Goal: Information Seeking & Learning: Learn about a topic

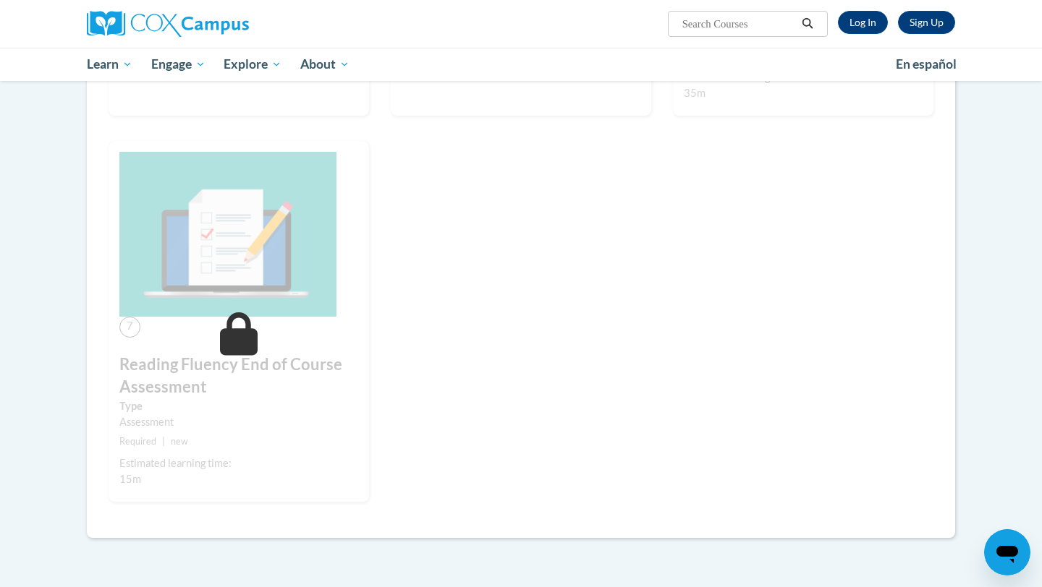
scroll to position [517, 0]
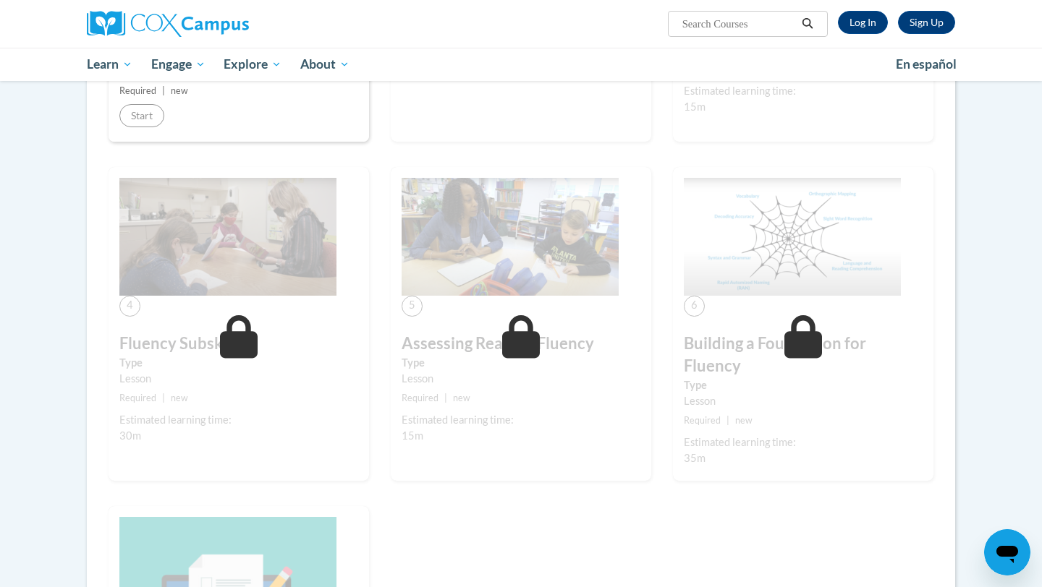
click at [403, 416] on div "Estimated learning time:" at bounding box center [521, 420] width 239 height 16
click at [860, 19] on link "Log In" at bounding box center [863, 22] width 50 height 23
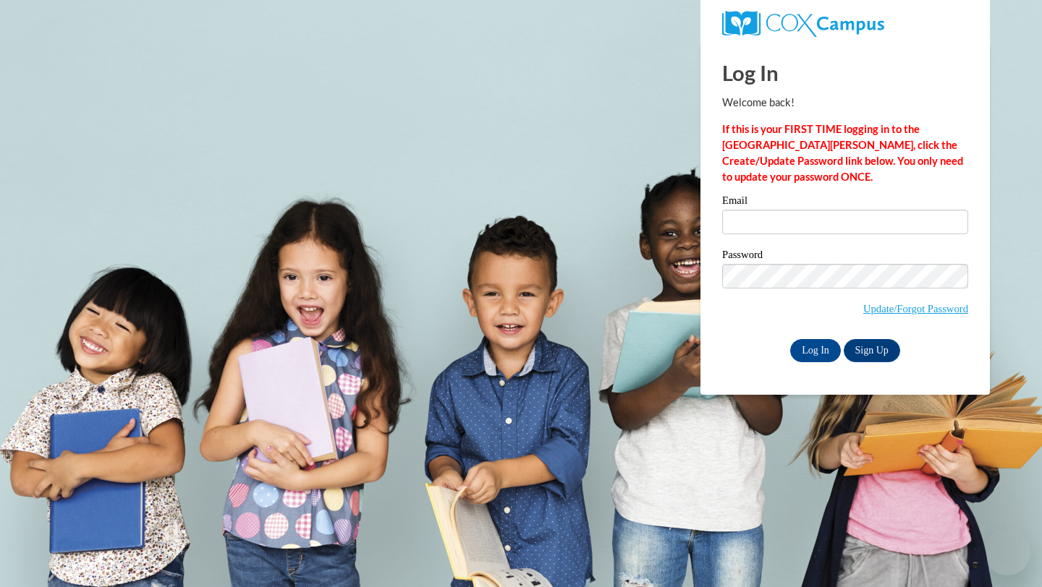
type input "novotnyso@uwplatt.edu"
click at [860, 222] on input "novotnyso@uwplatt.edu" at bounding box center [845, 222] width 246 height 25
click at [821, 353] on input "Log In" at bounding box center [815, 350] width 51 height 23
click at [815, 341] on input "Log In" at bounding box center [815, 350] width 51 height 23
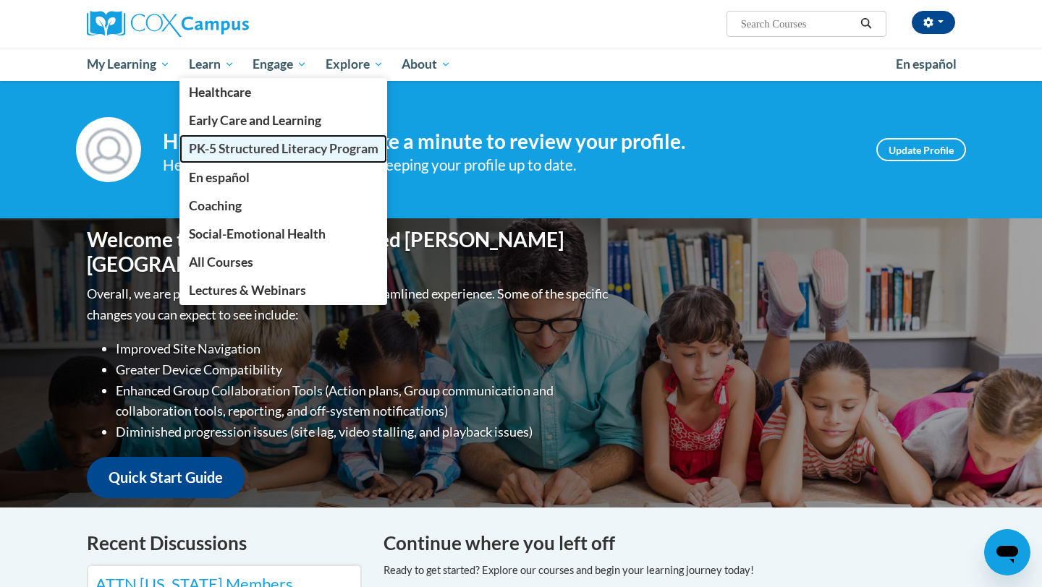
click at [223, 154] on span "PK-5 Structured Literacy Program" at bounding box center [284, 148] width 190 height 15
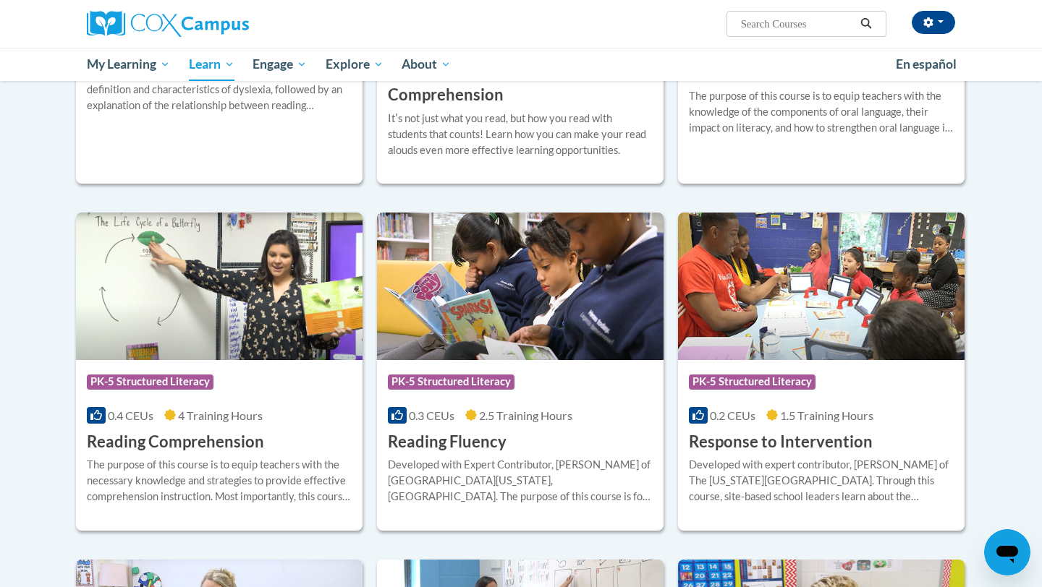
scroll to position [1085, 0]
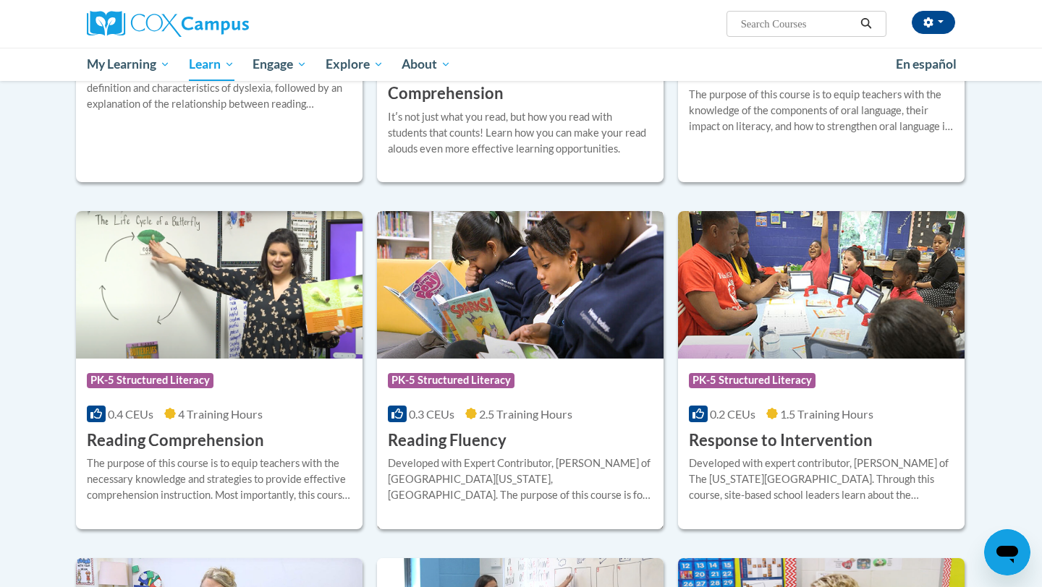
click at [546, 418] on span "2.5 Training Hours" at bounding box center [525, 414] width 93 height 14
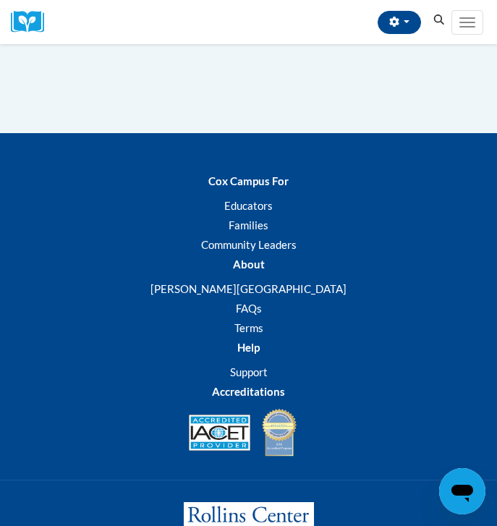
scroll to position [2724, 0]
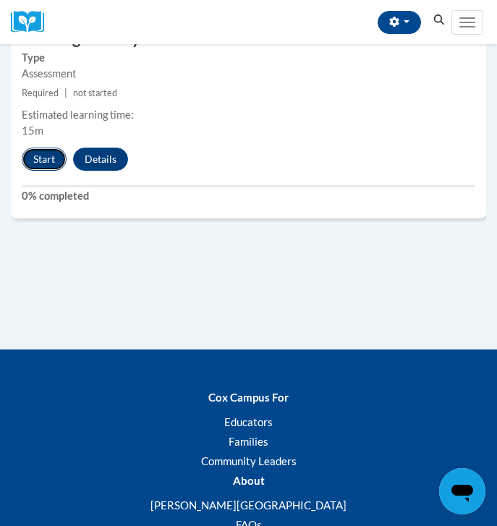
click at [45, 157] on button "Start" at bounding box center [44, 159] width 45 height 23
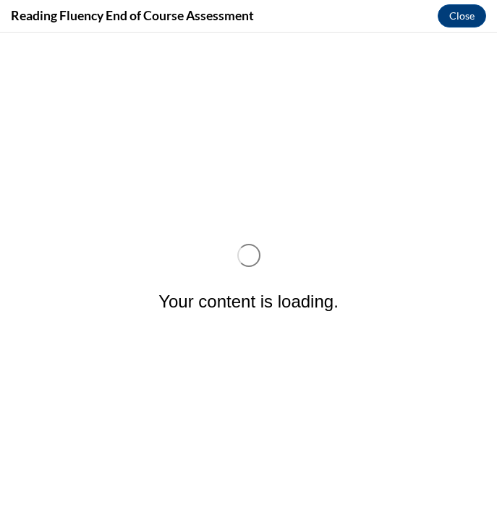
scroll to position [0, 0]
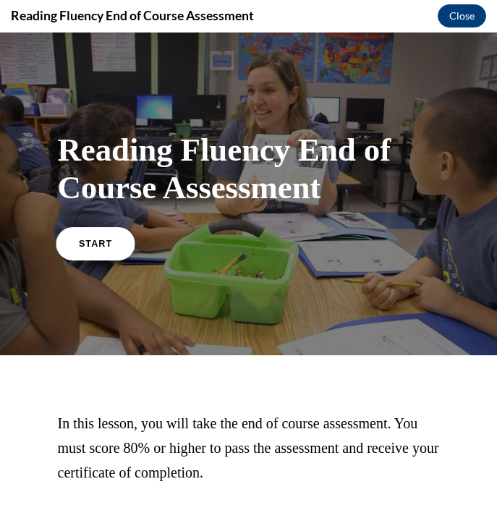
click at [87, 241] on span "START" at bounding box center [94, 243] width 33 height 11
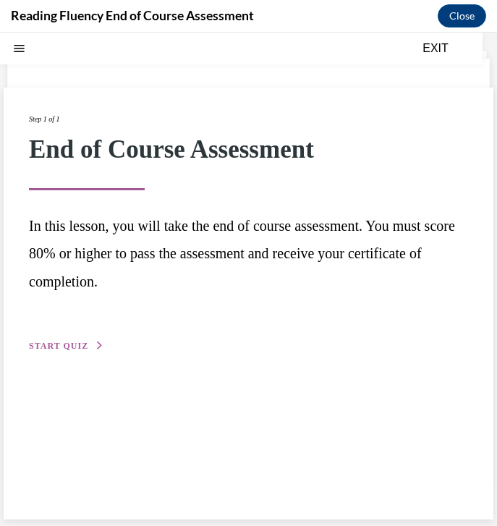
scroll to position [46, 0]
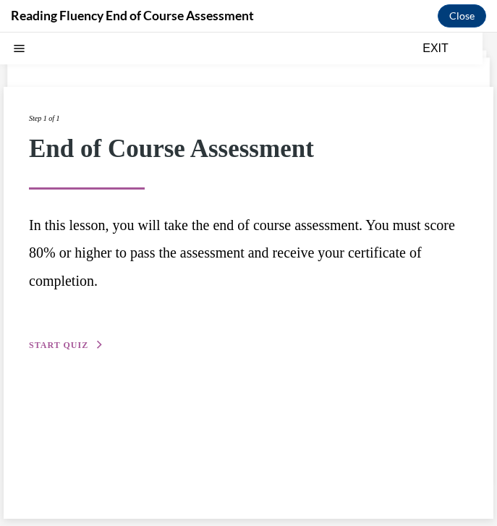
click at [79, 341] on span "START QUIZ" at bounding box center [58, 345] width 59 height 10
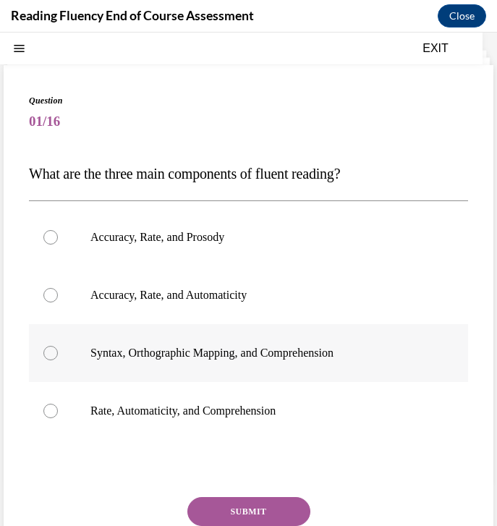
scroll to position [61, 0]
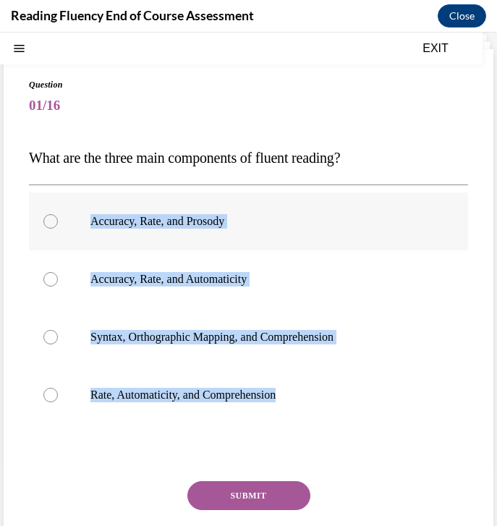
drag, startPoint x: 314, startPoint y: 396, endPoint x: 74, endPoint y: 219, distance: 298.1
click at [74, 219] on div "Accuracy, Rate, and Prosody Accuracy, Rate, and Automaticity Syntax, Orthograph…" at bounding box center [248, 308] width 439 height 232
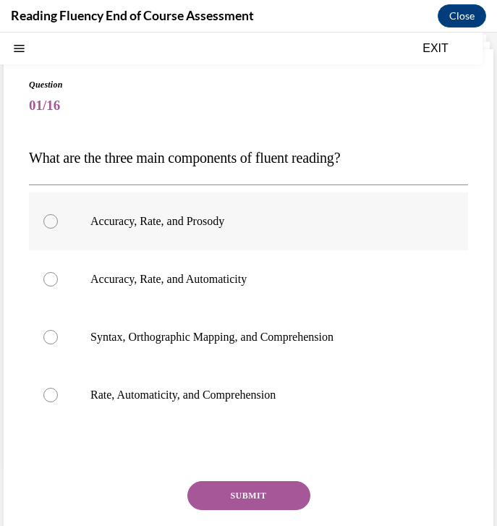
click at [132, 231] on label "Accuracy, Rate, and Prosody" at bounding box center [248, 221] width 439 height 58
click at [58, 229] on input "Accuracy, Rate, and Prosody" at bounding box center [50, 221] width 14 height 14
radio input "true"
click at [244, 482] on button "SUBMIT" at bounding box center [248, 495] width 123 height 29
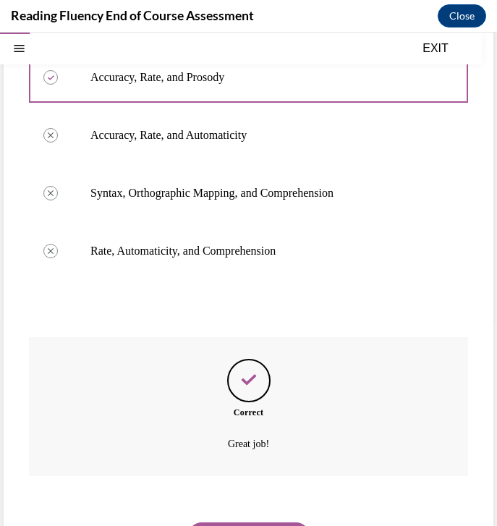
scroll to position [267, 0]
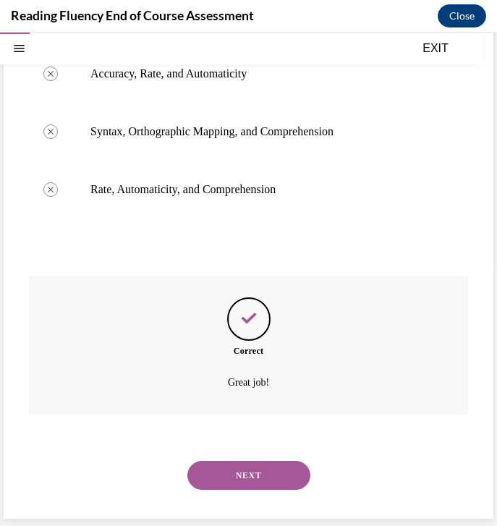
click at [248, 475] on button "NEXT" at bounding box center [248, 475] width 123 height 29
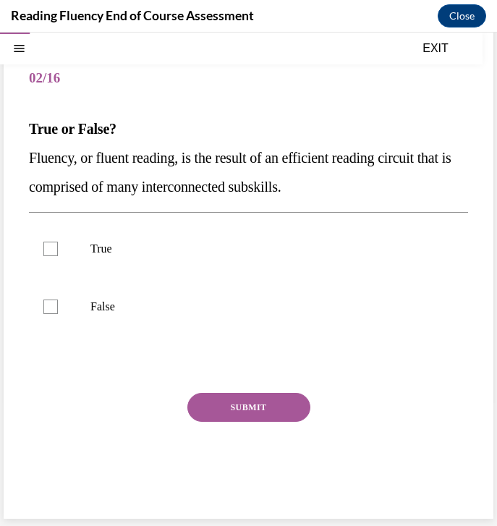
scroll to position [89, 0]
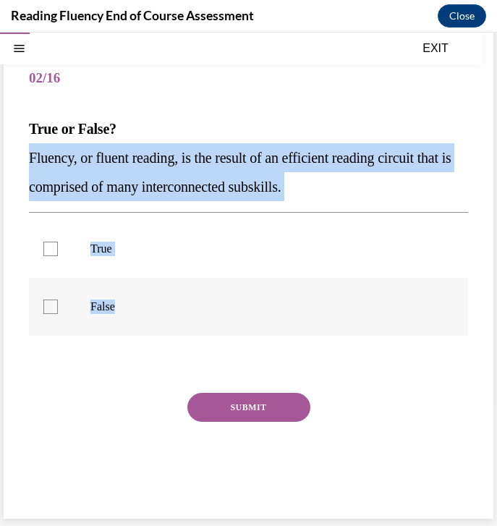
drag, startPoint x: 29, startPoint y: 156, endPoint x: 187, endPoint y: 306, distance: 217.5
click at [187, 306] on div "Question 02/16 True or False? Fluency, or fluent reading, is the result of an e…" at bounding box center [248, 281] width 439 height 461
click at [141, 267] on label "True" at bounding box center [248, 249] width 439 height 58
click at [58, 256] on input "True" at bounding box center [50, 249] width 14 height 14
checkbox input "true"
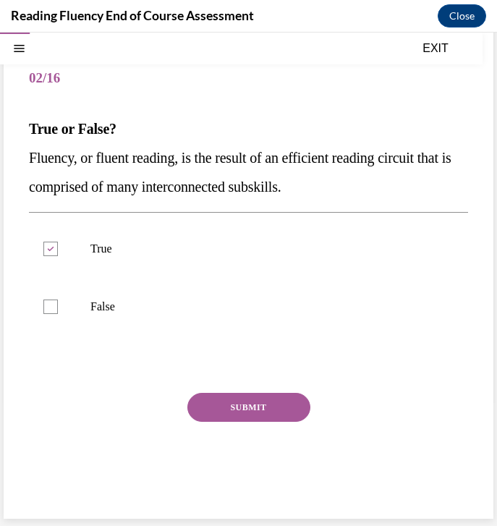
click at [243, 413] on button "SUBMIT" at bounding box center [248, 407] width 123 height 29
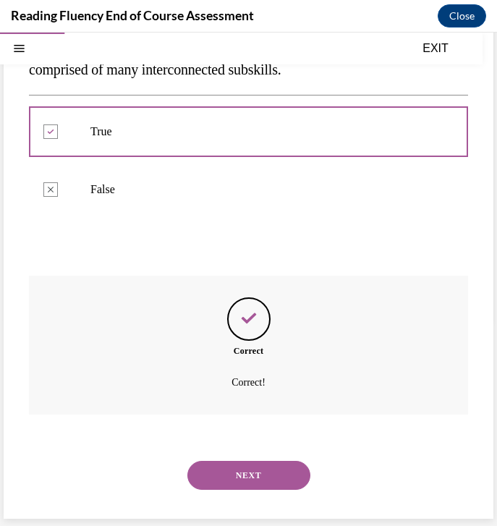
click at [254, 472] on button "NEXT" at bounding box center [248, 475] width 123 height 29
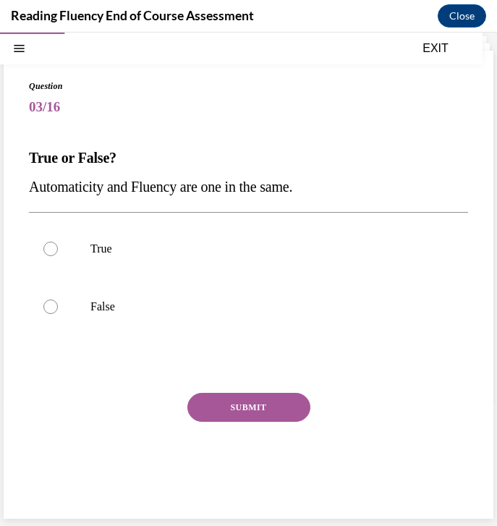
scroll to position [60, 0]
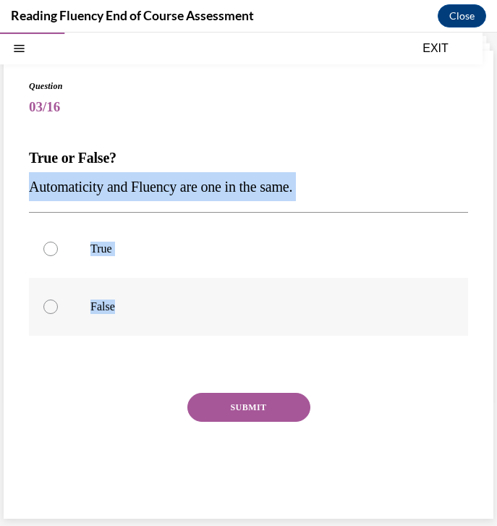
drag, startPoint x: 27, startPoint y: 187, endPoint x: 140, endPoint y: 310, distance: 167.5
click at [140, 310] on div "Question 03/16 True or False? Automaticity and Fluency are one in the same.  Tr…" at bounding box center [249, 285] width 490 height 468
copy div "Automaticity and Fluency are one in the same.  True False"
click at [104, 308] on p "False" at bounding box center [260, 307] width 341 height 14
click at [58, 308] on input "False" at bounding box center [50, 307] width 14 height 14
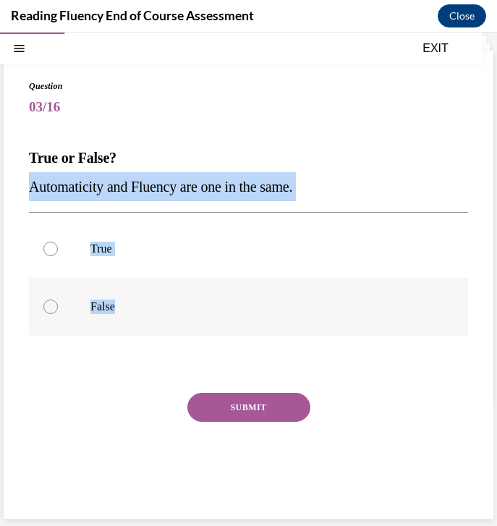
radio input "true"
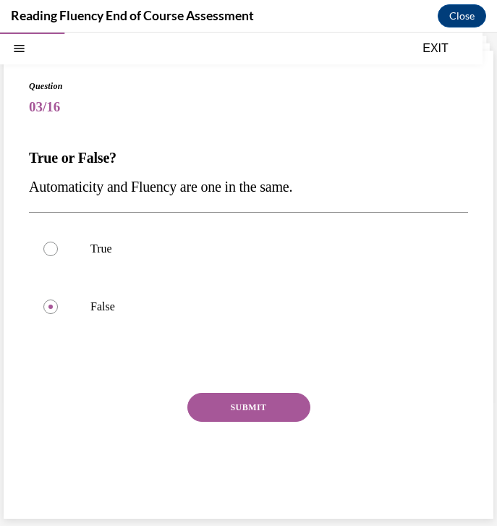
click at [232, 392] on div "Question 03/16 True or False? Automaticity and Fluency are one in the same.  Tr…" at bounding box center [248, 296] width 439 height 432
click at [279, 404] on button "SUBMIT" at bounding box center [248, 407] width 123 height 29
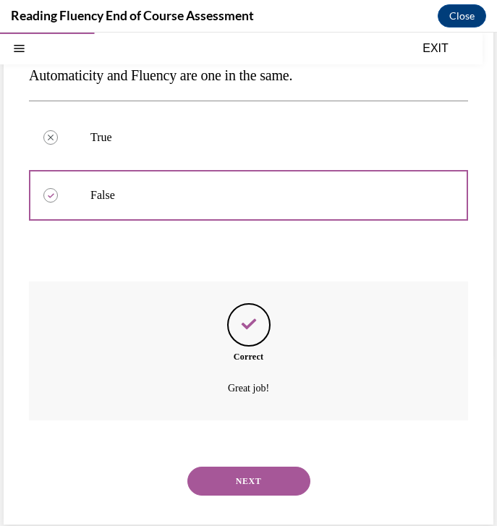
scroll to position [177, 0]
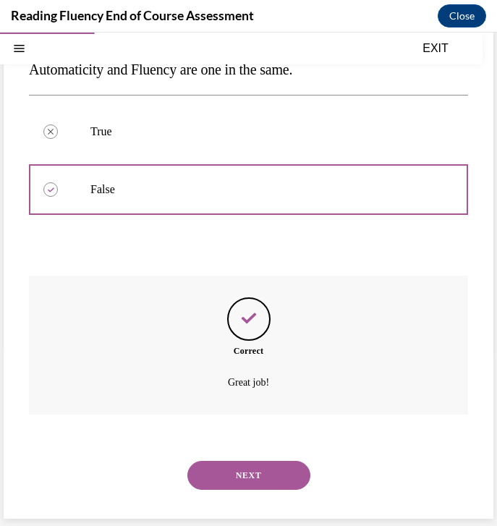
click at [259, 462] on button "NEXT" at bounding box center [248, 475] width 123 height 29
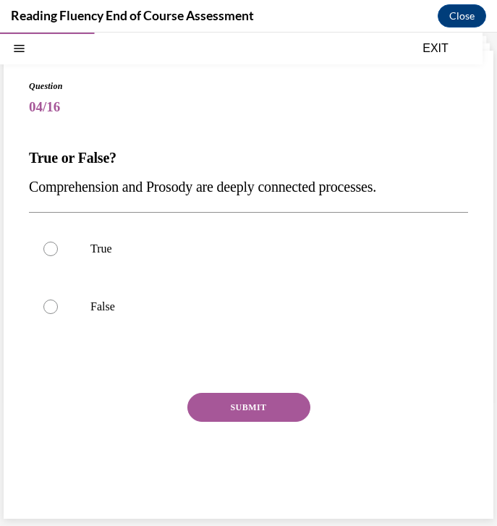
scroll to position [60, 0]
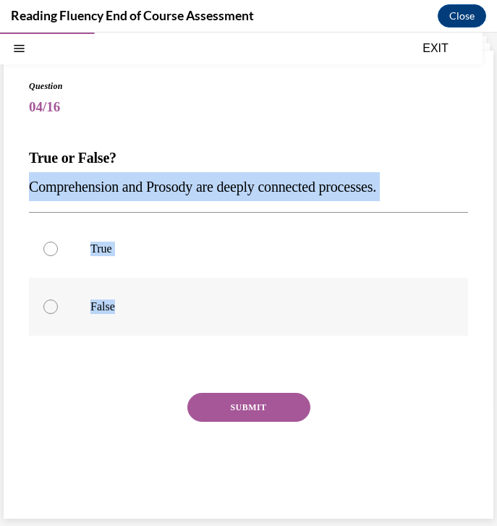
drag, startPoint x: 25, startPoint y: 184, endPoint x: 145, endPoint y: 308, distance: 172.4
click at [145, 308] on div "Question 04/16 True or False? Comprehension and Prosody are deeply connected pr…" at bounding box center [249, 285] width 490 height 468
copy div "Comprehension and Prosody are deeply connected processes.  True False"
click at [44, 253] on label "True" at bounding box center [248, 249] width 439 height 58
click at [44, 253] on input "True" at bounding box center [50, 249] width 14 height 14
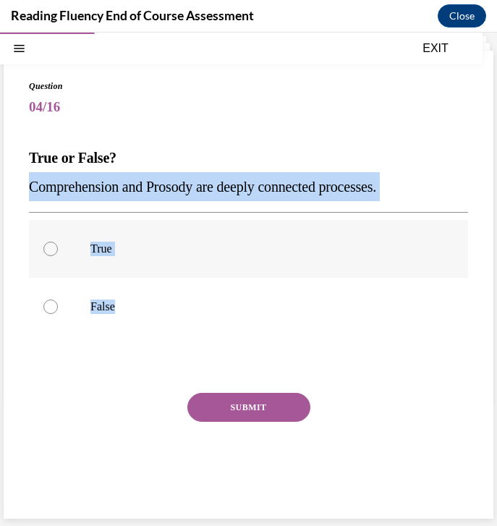
radio input "true"
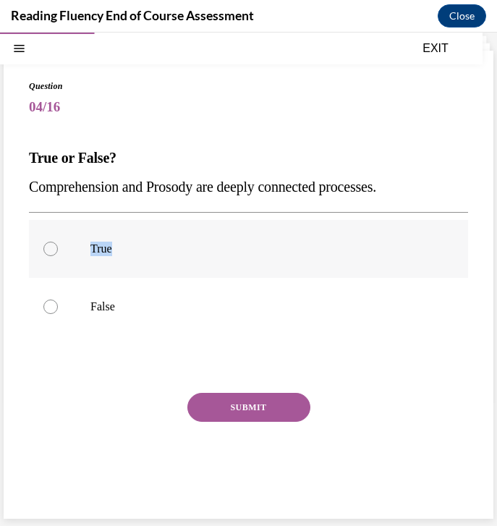
click at [44, 253] on label "True" at bounding box center [248, 249] width 439 height 58
click at [44, 253] on input "True" at bounding box center [50, 249] width 14 height 14
click at [231, 414] on button "SUBMIT" at bounding box center [248, 407] width 123 height 29
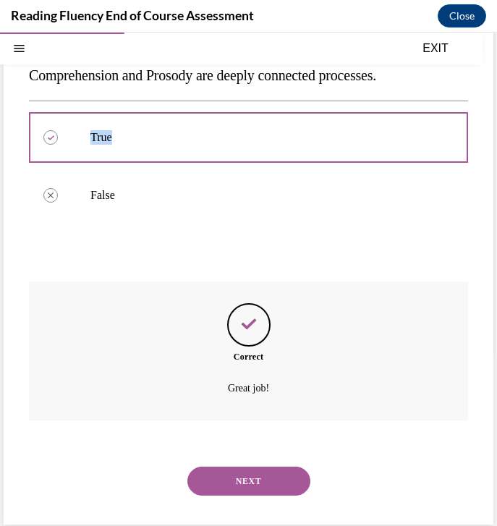
scroll to position [177, 0]
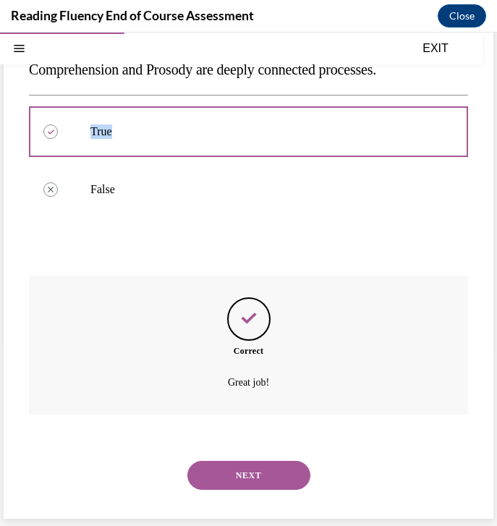
click at [289, 470] on button "NEXT" at bounding box center [248, 475] width 123 height 29
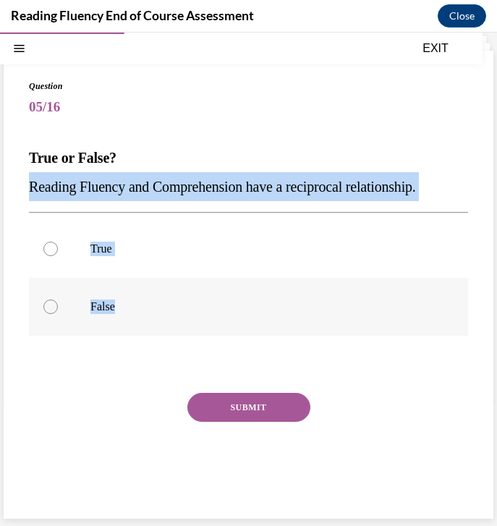
drag, startPoint x: 25, startPoint y: 185, endPoint x: 124, endPoint y: 320, distance: 166.7
click at [124, 320] on div "Question 05/16 True or False? Reading Fluency and Comprehension have a reciproc…" at bounding box center [249, 285] width 490 height 468
copy div "Reading Fluency and Comprehension have a reciprocal relationship.  True False"
click at [50, 250] on div at bounding box center [50, 249] width 14 height 14
click at [50, 250] on input "True" at bounding box center [50, 249] width 14 height 14
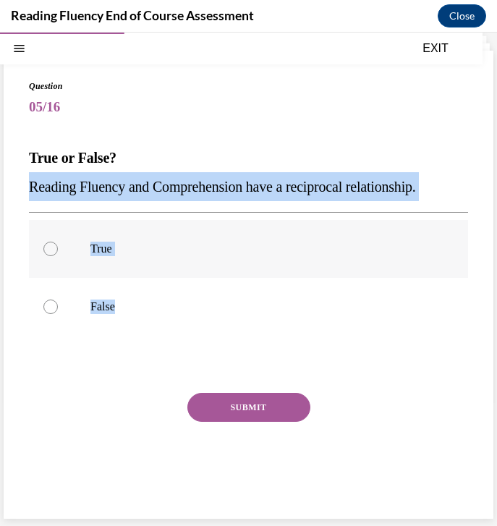
radio input "true"
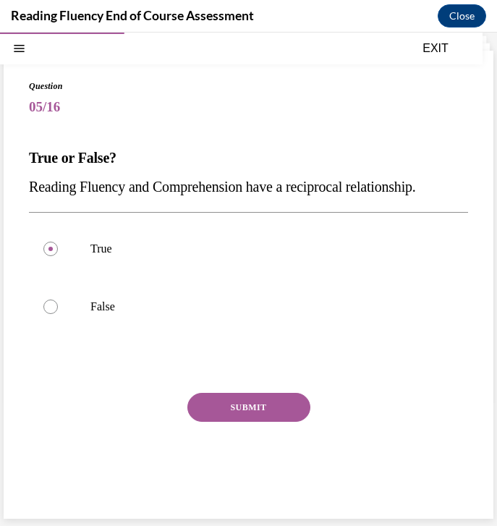
click at [211, 400] on button "SUBMIT" at bounding box center [248, 407] width 123 height 29
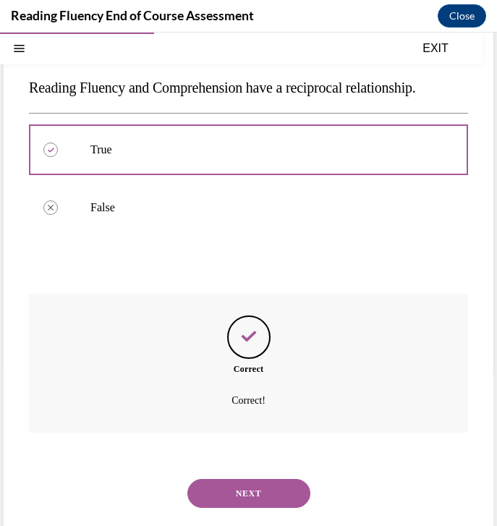
scroll to position [177, 0]
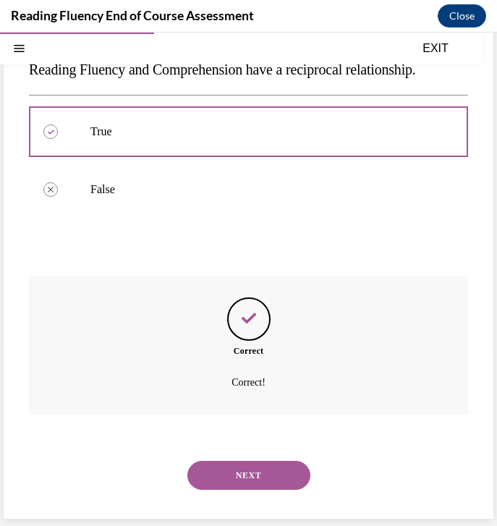
click at [229, 470] on button "NEXT" at bounding box center [248, 475] width 123 height 29
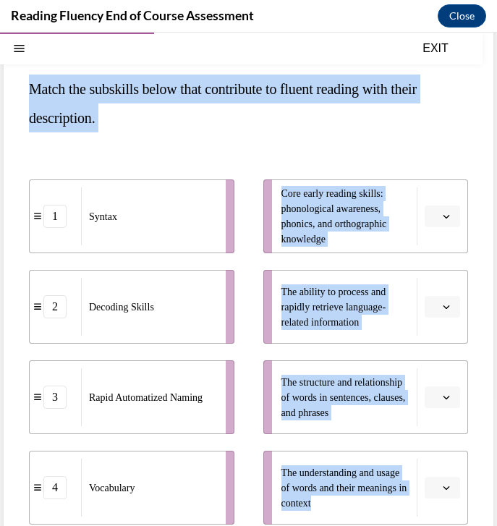
scroll to position [318, 0]
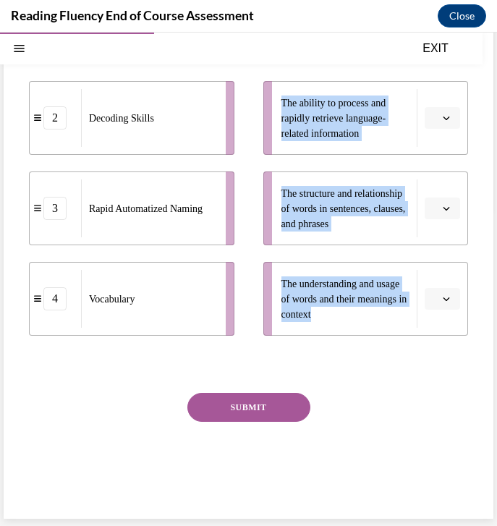
drag, startPoint x: 21, startPoint y: 93, endPoint x: 424, endPoint y: 369, distance: 488.7
click at [425, 370] on div "Question 06/16 Match the subskills below that contribute to fluent reading with…" at bounding box center [249, 156] width 490 height 726
copy div "Match the subskills below that contribute to fluent reading with their descript…"
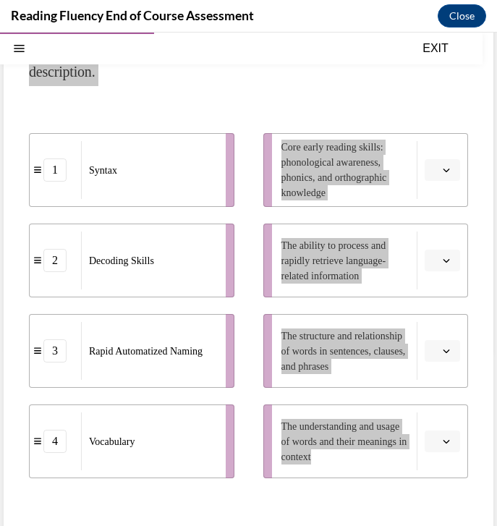
scroll to position [85, 0]
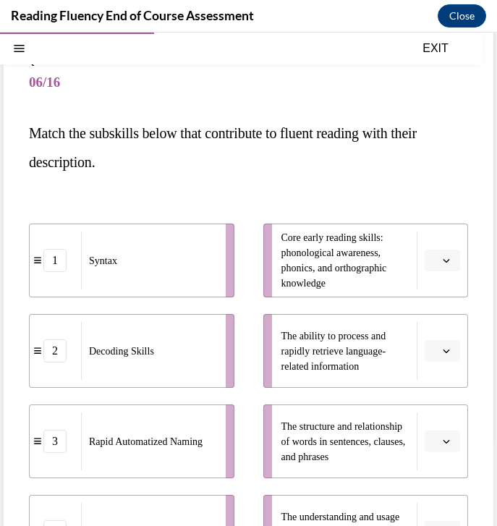
click at [200, 191] on div "1 Syntax 2 Decoding Skills 3 Rapid Automatized Naming 4 Vocabulary Core early r…" at bounding box center [248, 381] width 439 height 389
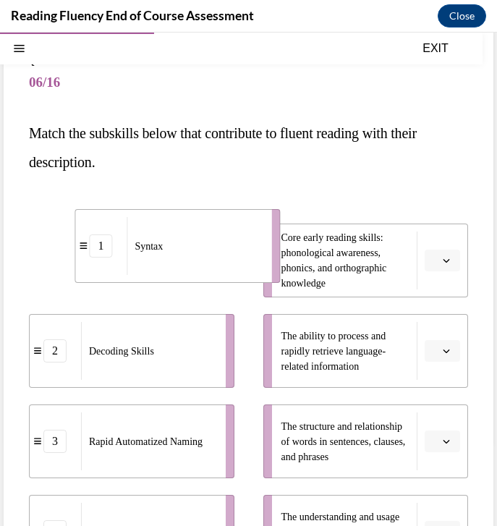
drag, startPoint x: 141, startPoint y: 250, endPoint x: 177, endPoint y: 234, distance: 39.8
click at [182, 235] on div "Syntax" at bounding box center [194, 246] width 135 height 58
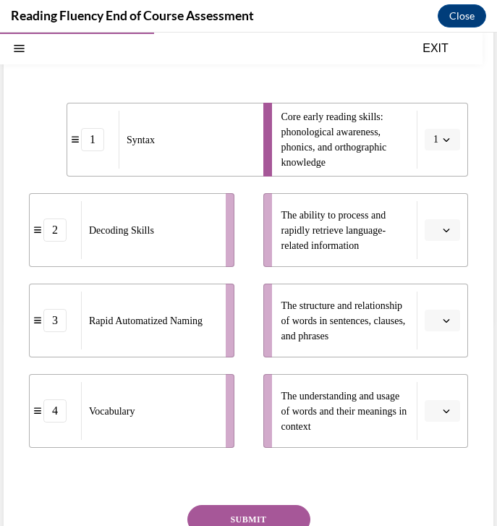
scroll to position [146, 0]
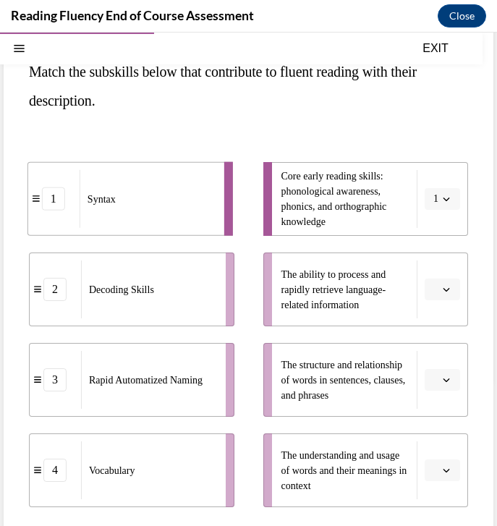
drag, startPoint x: 156, startPoint y: 212, endPoint x: 117, endPoint y: 212, distance: 39.1
click at [117, 212] on div "Syntax" at bounding box center [147, 199] width 135 height 58
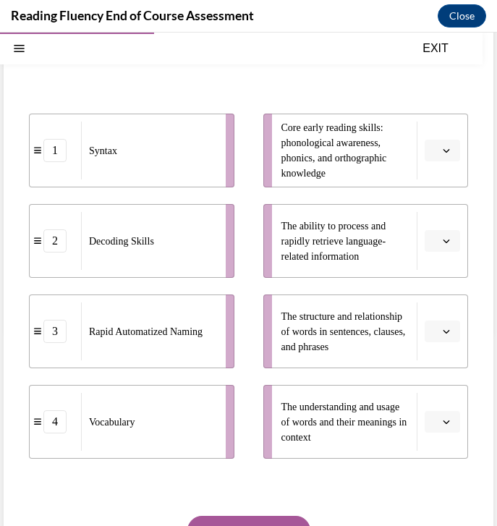
scroll to position [196, 0]
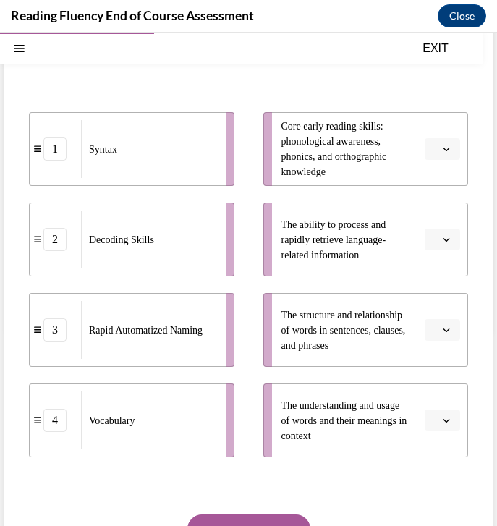
click at [445, 425] on span "button" at bounding box center [446, 420] width 10 height 10
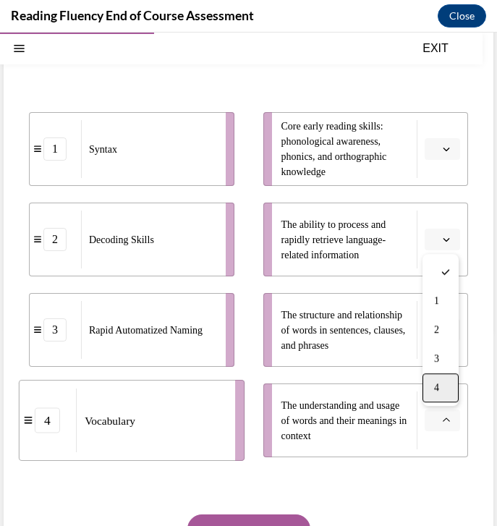
click at [436, 390] on span "4" at bounding box center [436, 388] width 5 height 12
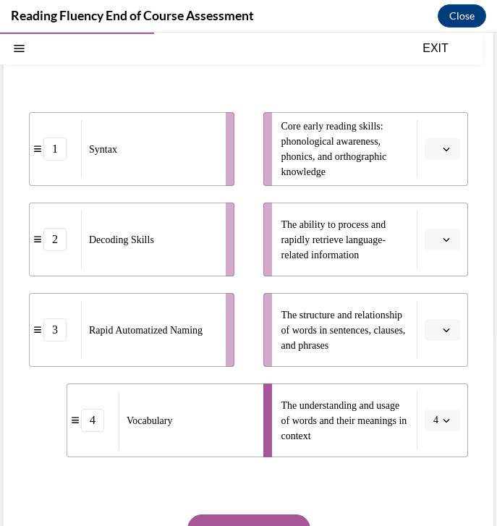
click at [437, 331] on span "Please select an option" at bounding box center [435, 330] width 5 height 14
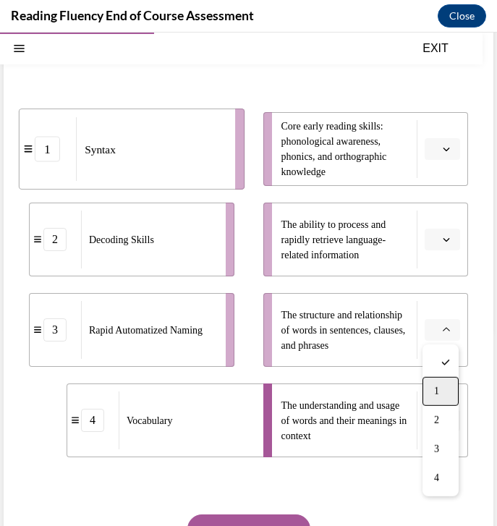
click at [442, 388] on div "1" at bounding box center [441, 391] width 36 height 29
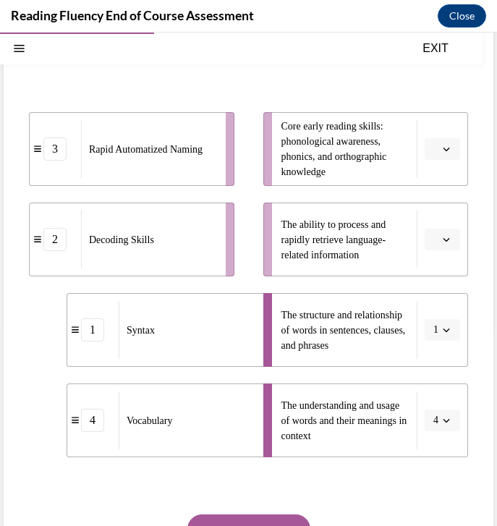
click at [440, 241] on button "button" at bounding box center [442, 240] width 35 height 22
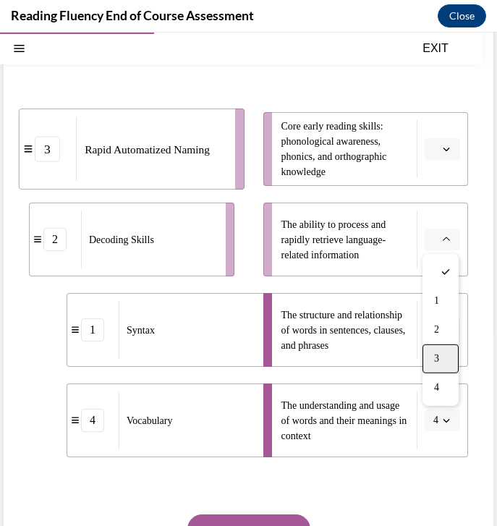
click at [438, 349] on div "3" at bounding box center [441, 358] width 36 height 29
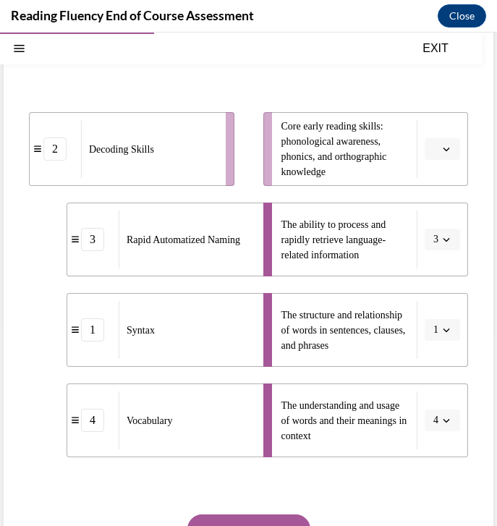
click at [449, 147] on icon "button" at bounding box center [446, 148] width 7 height 7
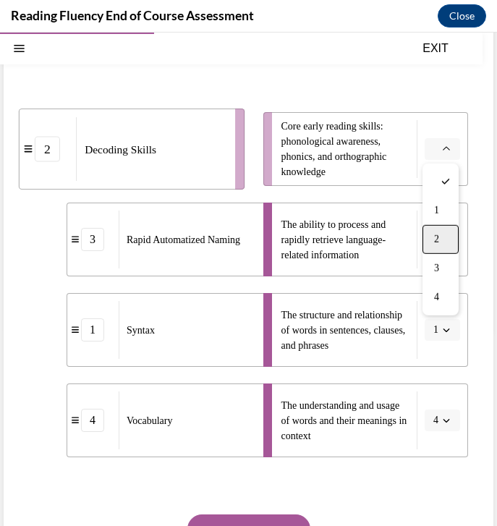
click at [448, 241] on div "2" at bounding box center [441, 239] width 36 height 29
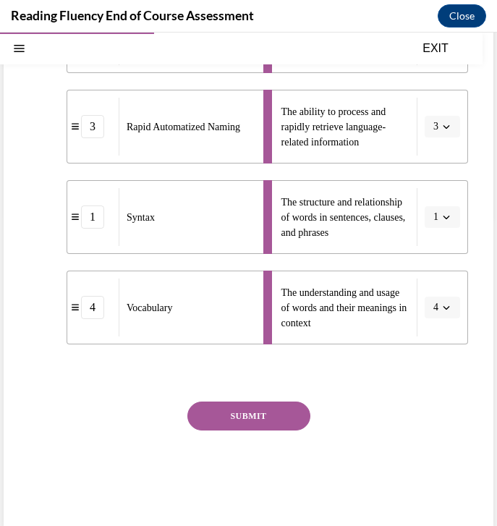
click at [271, 425] on button "SUBMIT" at bounding box center [248, 416] width 123 height 29
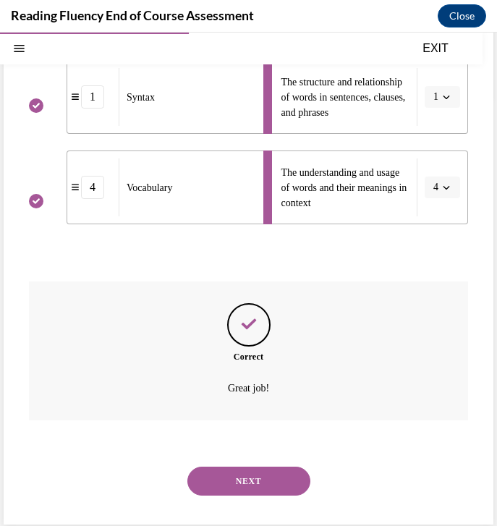
scroll to position [435, 0]
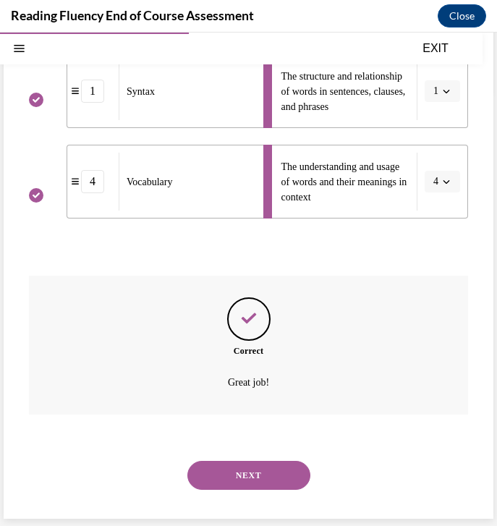
click at [263, 472] on button "NEXT" at bounding box center [248, 475] width 123 height 29
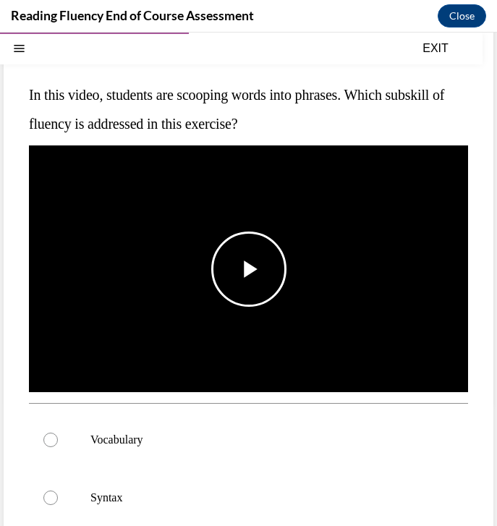
scroll to position [122, 0]
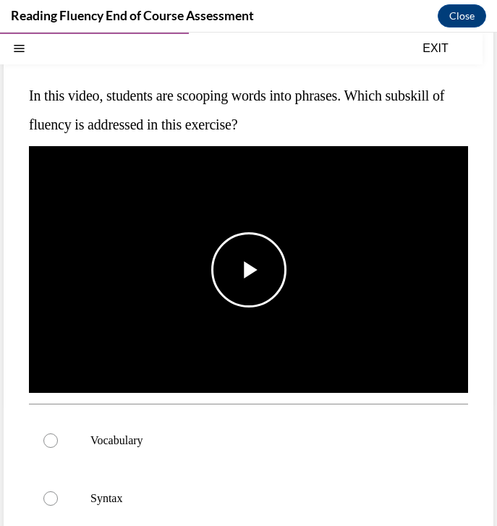
click at [249, 270] on span "Video player" at bounding box center [249, 270] width 0 height 0
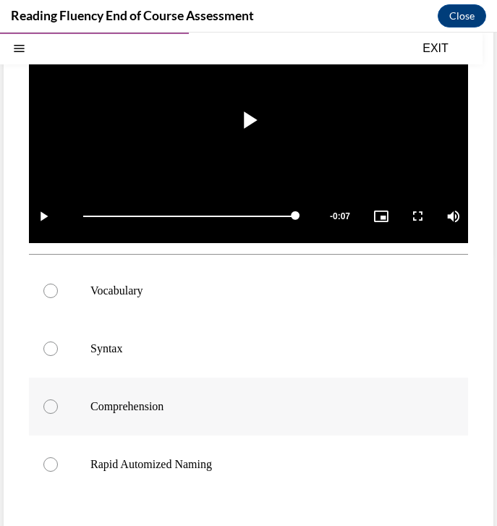
scroll to position [377, 0]
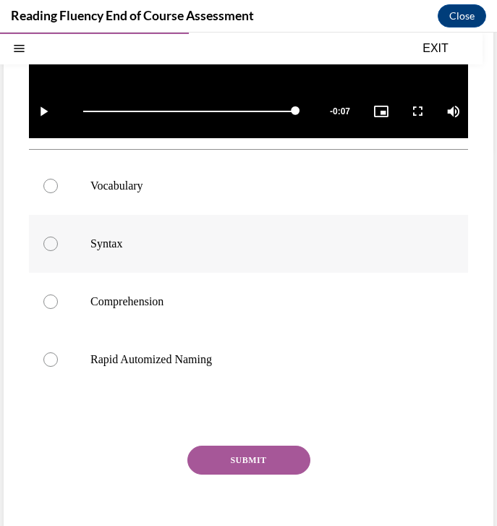
click at [138, 230] on label "Syntax" at bounding box center [248, 244] width 439 height 58
click at [58, 237] on input "Syntax" at bounding box center [50, 244] width 14 height 14
radio input "true"
click at [244, 470] on button "SUBMIT" at bounding box center [248, 460] width 123 height 29
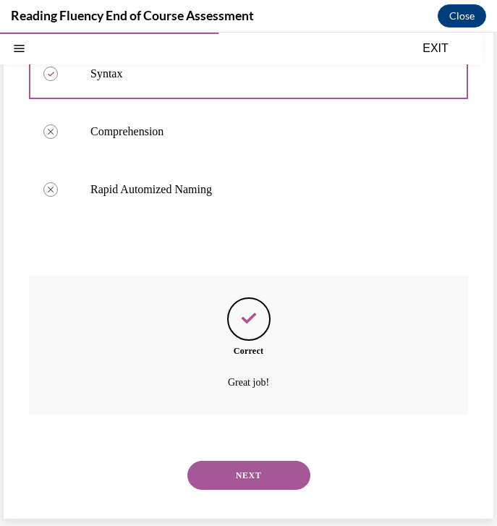
click at [245, 475] on button "NEXT" at bounding box center [248, 475] width 123 height 29
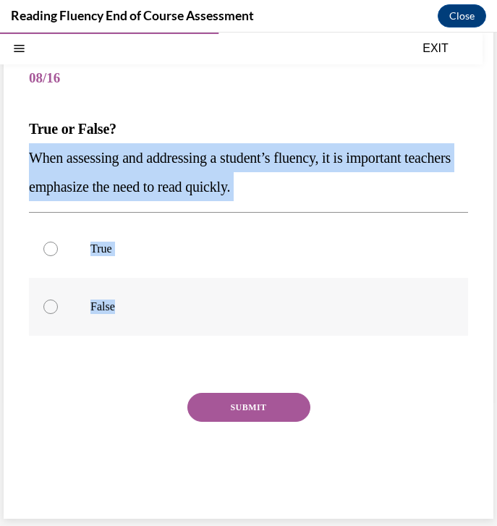
drag, startPoint x: 27, startPoint y: 153, endPoint x: 162, endPoint y: 321, distance: 215.0
click at [162, 321] on div "Question 08/16 True or False? When assessing and addressing a student’s fluency…" at bounding box center [249, 270] width 490 height 497
copy div "When assessing and addressing a student’s fluency, it is important teachers emp…"
click at [72, 305] on label "False" at bounding box center [248, 307] width 439 height 58
click at [58, 305] on input "False" at bounding box center [50, 307] width 14 height 14
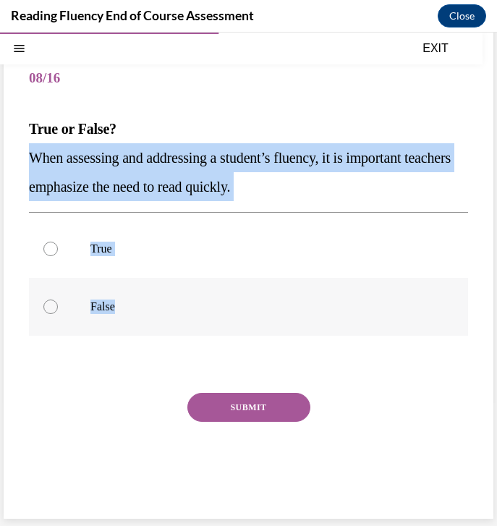
radio input "true"
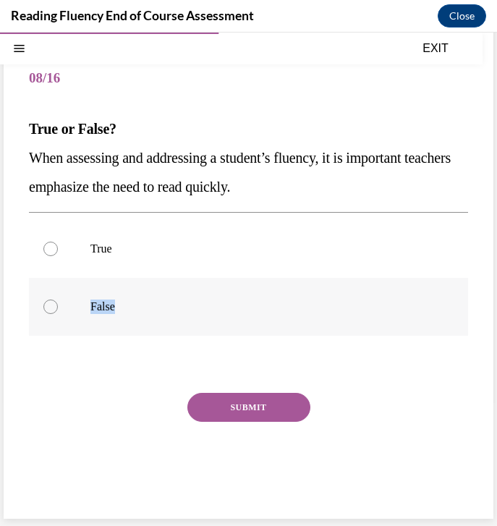
click at [72, 305] on label "False" at bounding box center [248, 307] width 439 height 58
click at [58, 305] on input "False" at bounding box center [50, 307] width 14 height 14
click at [248, 396] on button "SUBMIT" at bounding box center [248, 407] width 123 height 29
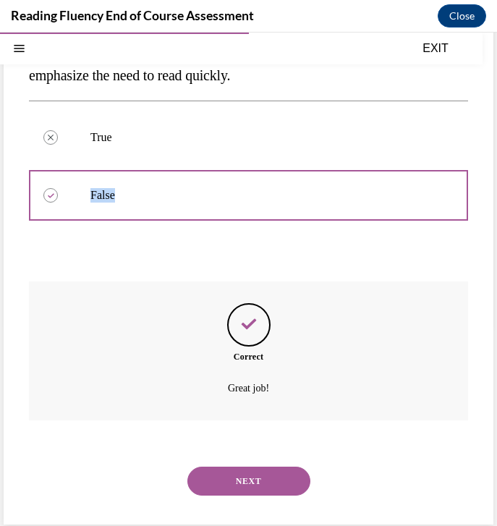
scroll to position [206, 0]
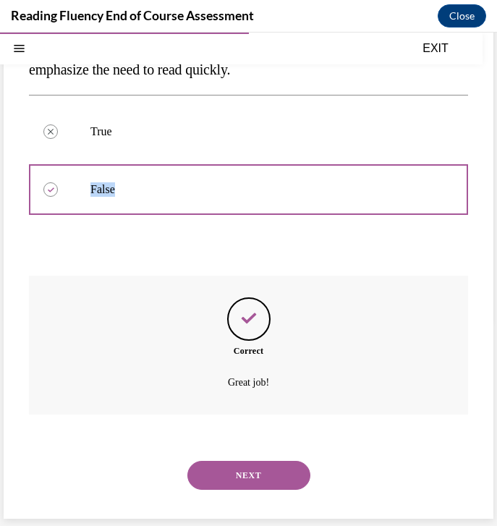
click at [267, 480] on button "NEXT" at bounding box center [248, 475] width 123 height 29
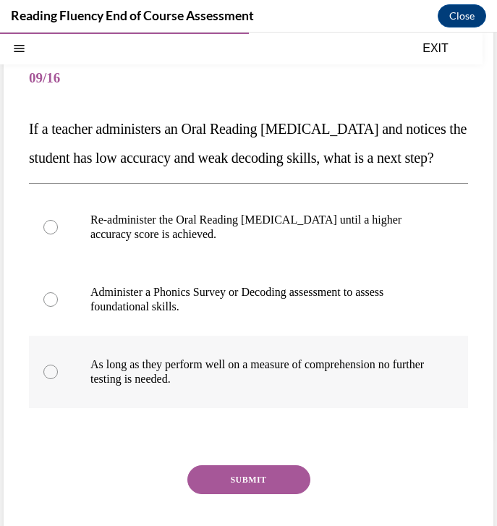
scroll to position [88, 0]
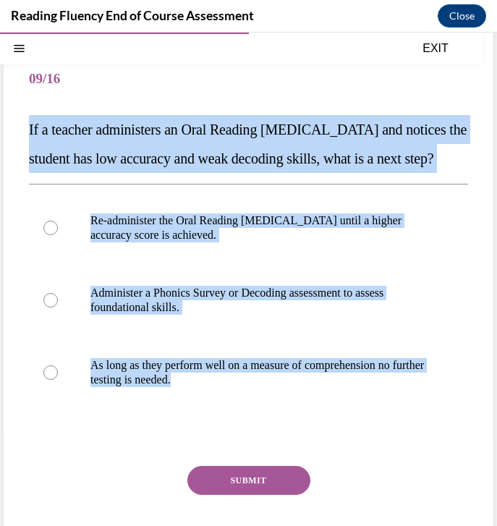
drag, startPoint x: 28, startPoint y: 128, endPoint x: 318, endPoint y: 475, distance: 452.5
click at [320, 479] on div "Question 09/16 If a teacher administers an Oral Reading Fluency assessment and …" at bounding box center [249, 306] width 490 height 569
copy div "If a teacher administers an Oral Reading Fluency assessment and notices the stu…"
click at [187, 315] on p "Administer a Phonics Survey or Decoding assessment to assess foundational skill…" at bounding box center [260, 300] width 341 height 29
click at [58, 307] on input "Administer a Phonics Survey or Decoding assessment to assess foundational skill…" at bounding box center [50, 300] width 14 height 14
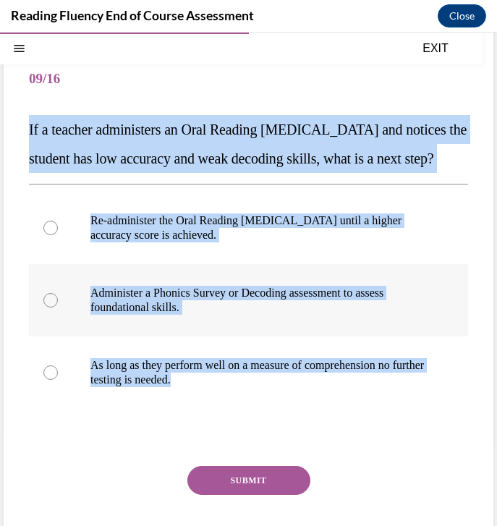
radio input "true"
click at [187, 315] on p "Administer a Phonics Survey or Decoding assessment to assess foundational skill…" at bounding box center [260, 300] width 341 height 29
click at [58, 307] on input "Administer a Phonics Survey or Decoding assessment to assess foundational skill…" at bounding box center [50, 300] width 14 height 14
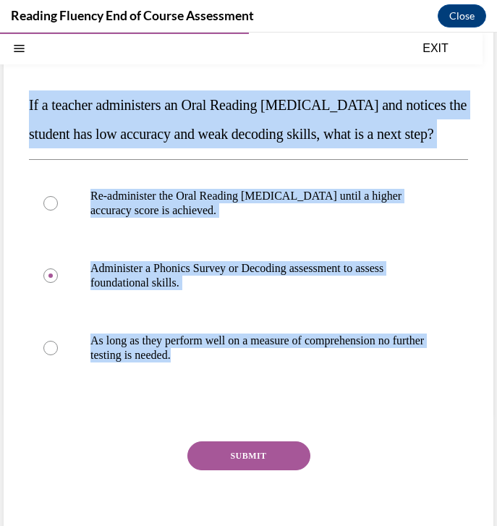
click at [210, 470] on button "SUBMIT" at bounding box center [248, 455] width 123 height 29
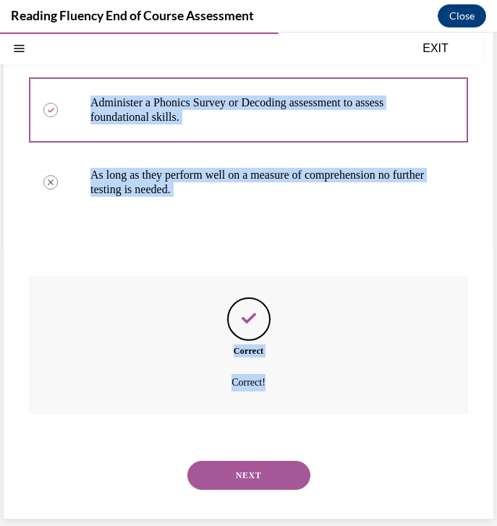
click at [217, 475] on button "NEXT" at bounding box center [248, 475] width 123 height 29
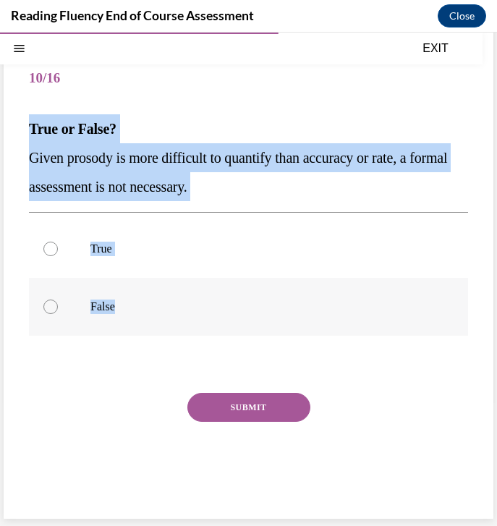
drag, startPoint x: 32, startPoint y: 116, endPoint x: 137, endPoint y: 307, distance: 217.9
click at [137, 307] on div "Question 10/16 True or False? Given prosody is more difficult to quantify than …" at bounding box center [248, 281] width 439 height 461
copy div "True or False? Given prosody is more difficult to quantify than accuracy or rat…"
click at [72, 317] on label "False" at bounding box center [248, 307] width 439 height 58
click at [58, 314] on input "False" at bounding box center [50, 307] width 14 height 14
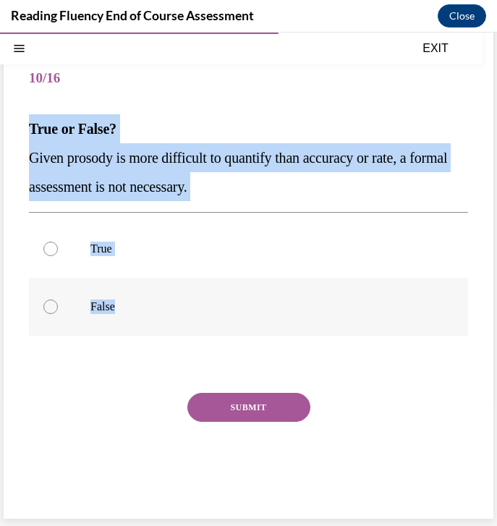
radio input "true"
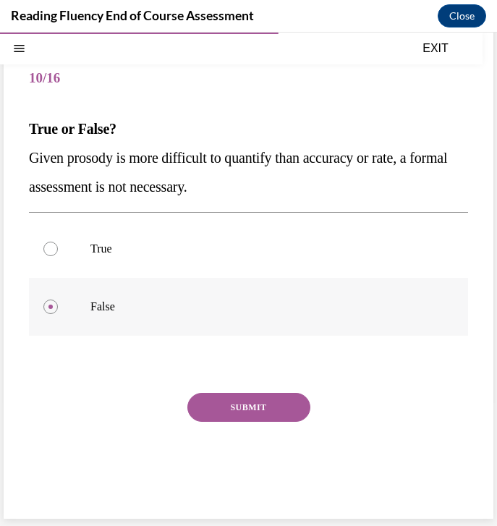
click at [73, 317] on label "False" at bounding box center [248, 307] width 439 height 58
click at [58, 314] on input "False" at bounding box center [50, 307] width 14 height 14
click at [209, 403] on button "SUBMIT" at bounding box center [248, 407] width 123 height 29
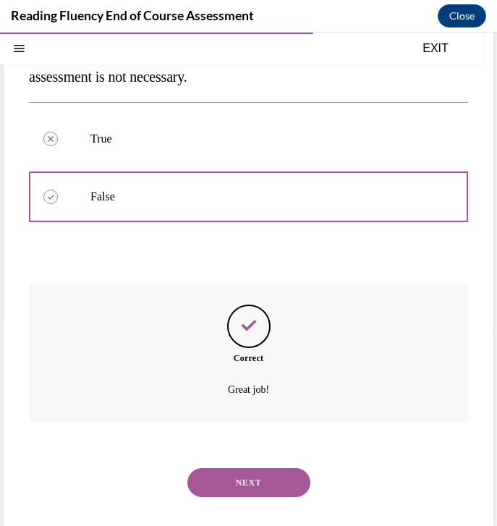
scroll to position [206, 0]
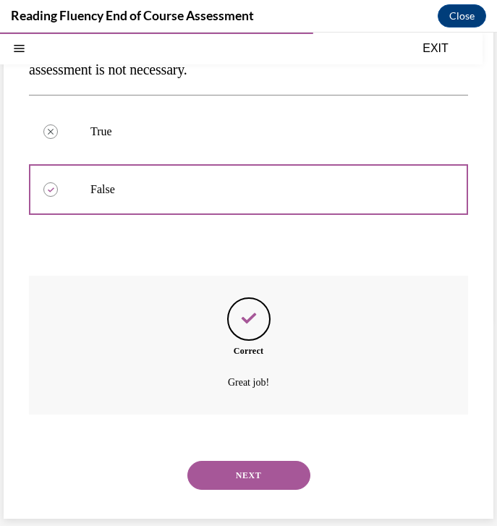
click at [232, 467] on button "NEXT" at bounding box center [248, 475] width 123 height 29
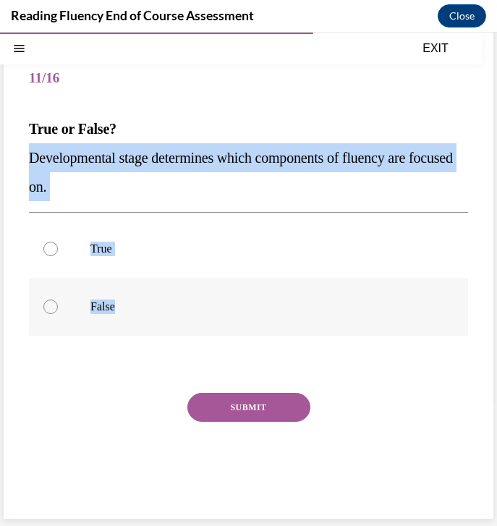
drag, startPoint x: 22, startPoint y: 146, endPoint x: 169, endPoint y: 327, distance: 233.0
click at [170, 330] on div "Question 11/16 True or False? Developmental stage determines which components o…" at bounding box center [249, 270] width 490 height 497
copy div "Developmental stage determines which components of fluency are focused on. True…"
click at [88, 247] on label "True" at bounding box center [248, 249] width 439 height 58
click at [58, 247] on input "True" at bounding box center [50, 249] width 14 height 14
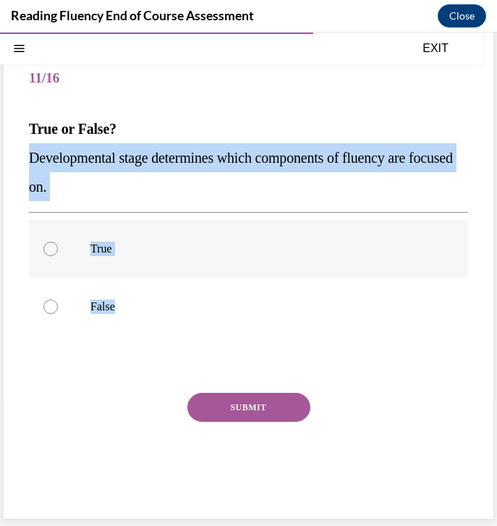
radio input "true"
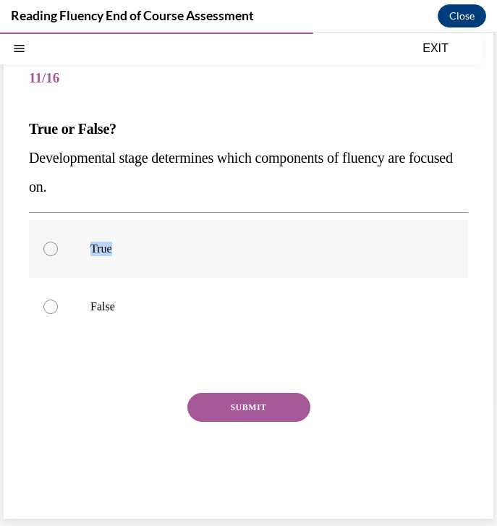
click at [88, 247] on label "True" at bounding box center [248, 249] width 439 height 58
click at [58, 247] on input "True" at bounding box center [50, 249] width 14 height 14
click at [214, 389] on div "Question 11/16 True or False? Developmental stage determines which components o…" at bounding box center [248, 281] width 439 height 461
click at [229, 410] on button "SUBMIT" at bounding box center [248, 407] width 123 height 29
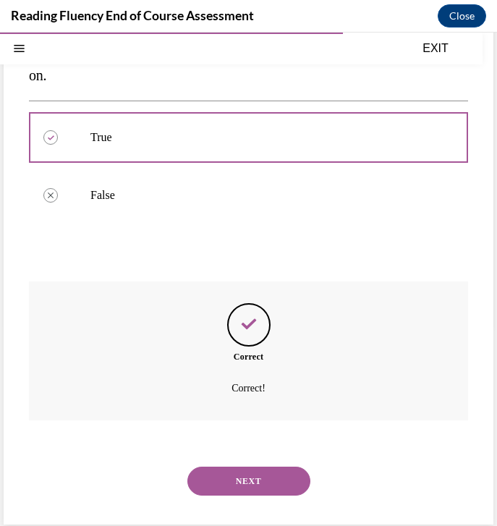
scroll to position [206, 0]
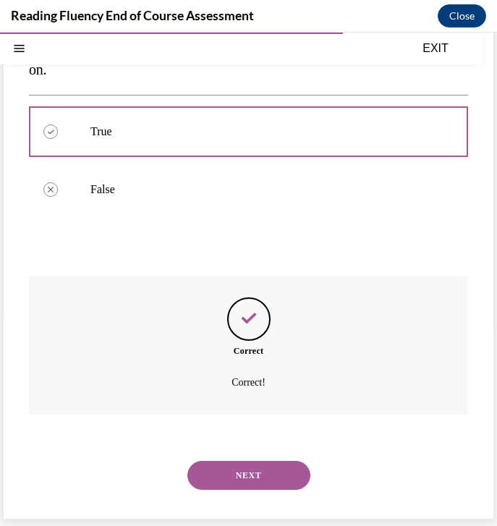
click at [252, 468] on button "NEXT" at bounding box center [248, 475] width 123 height 29
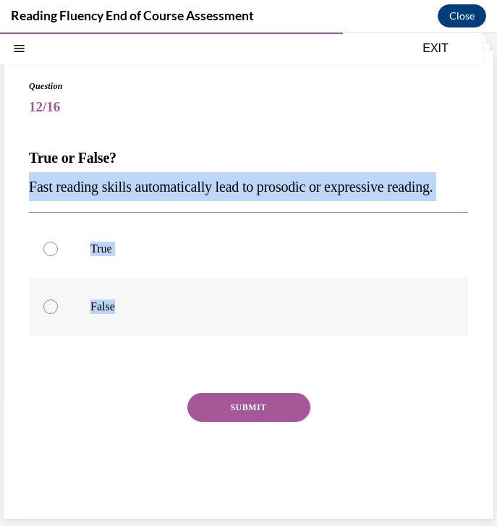
drag, startPoint x: 23, startPoint y: 189, endPoint x: 120, endPoint y: 297, distance: 145.5
click at [121, 300] on div "Question 12/16 True or False? Fast reading skills automatically lead to prosodi…" at bounding box center [249, 285] width 490 height 468
copy div "Fast reading skills automatically lead to prosodic or expressive reading.  True…"
click at [69, 310] on label "False" at bounding box center [248, 307] width 439 height 58
click at [58, 310] on input "False" at bounding box center [50, 307] width 14 height 14
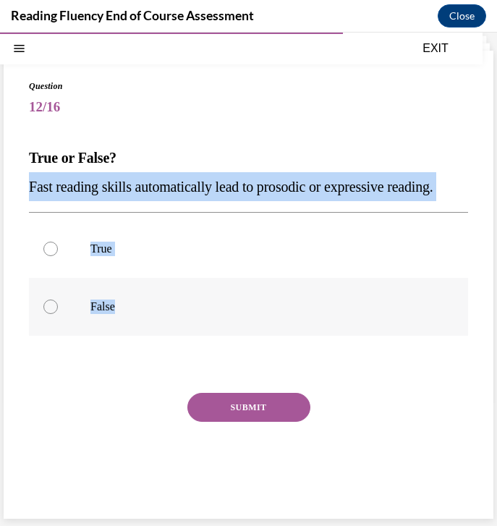
radio input "true"
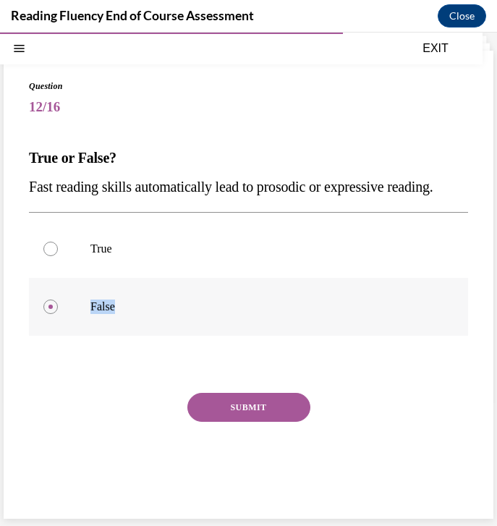
click at [69, 310] on label "False" at bounding box center [248, 307] width 439 height 58
click at [58, 310] on input "False" at bounding box center [50, 307] width 14 height 14
click at [237, 405] on button "SUBMIT" at bounding box center [248, 407] width 123 height 29
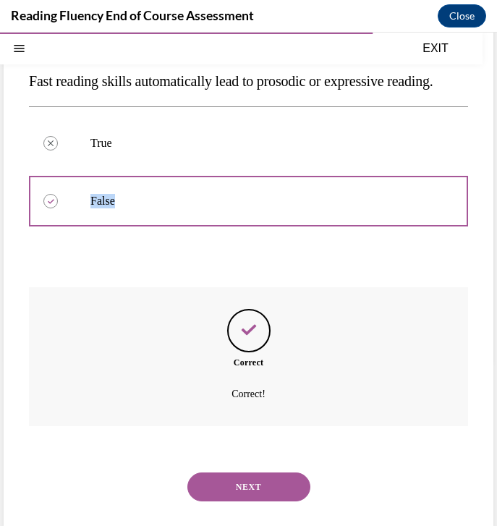
scroll to position [177, 0]
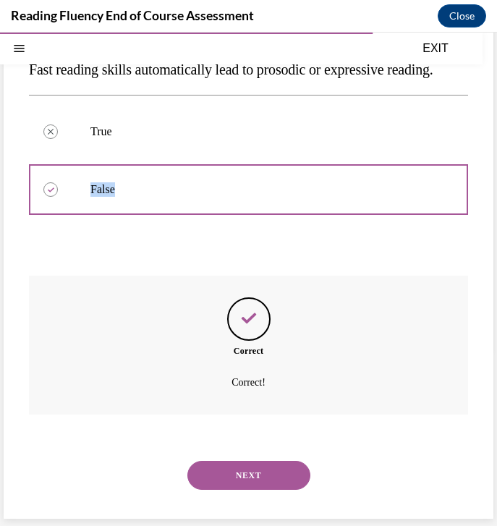
click at [251, 477] on button "NEXT" at bounding box center [248, 475] width 123 height 29
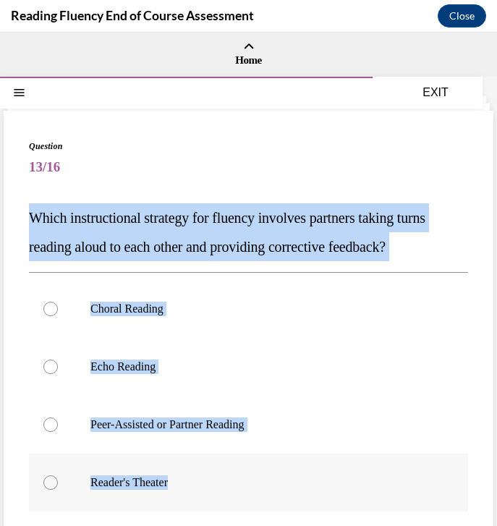
drag, startPoint x: 27, startPoint y: 215, endPoint x: 255, endPoint y: 493, distance: 359.9
click at [257, 500] on div "Question 13/16 Which instructional strategy for fluency involves partners takin…" at bounding box center [249, 403] width 490 height 584
copy div "Which instructional strategy for fluency involves partners taking turns reading…"
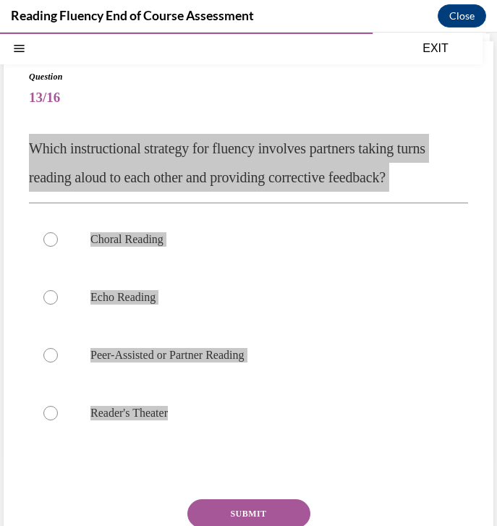
scroll to position [73, 0]
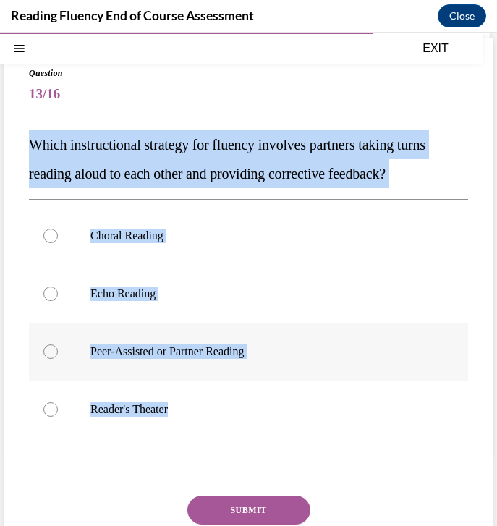
click at [217, 359] on label "Peer-Assisted or Partner Reading" at bounding box center [248, 352] width 439 height 58
click at [58, 359] on input "Peer-Assisted or Partner Reading" at bounding box center [50, 351] width 14 height 14
radio input "true"
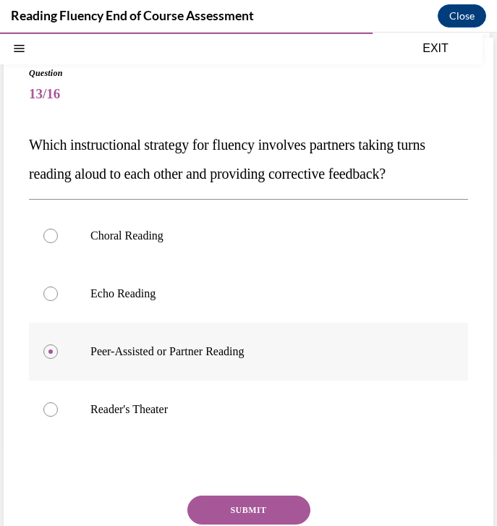
click at [217, 359] on label "Peer-Assisted or Partner Reading" at bounding box center [248, 352] width 439 height 58
click at [58, 359] on input "Peer-Assisted or Partner Reading" at bounding box center [50, 351] width 14 height 14
click at [250, 511] on button "SUBMIT" at bounding box center [248, 510] width 123 height 29
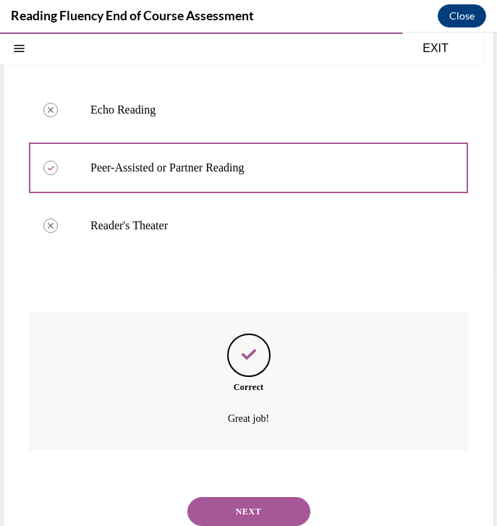
scroll to position [293, 0]
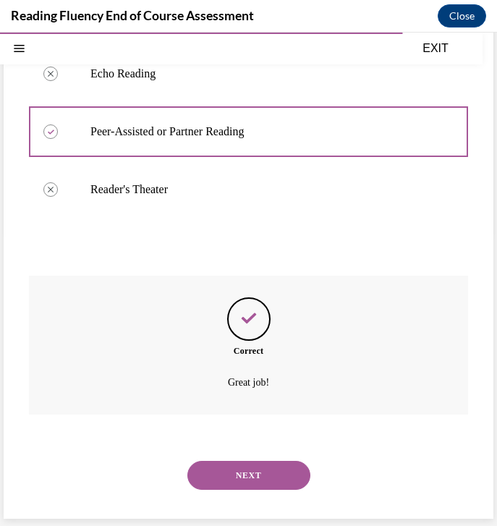
click at [276, 469] on button "NEXT" at bounding box center [248, 475] width 123 height 29
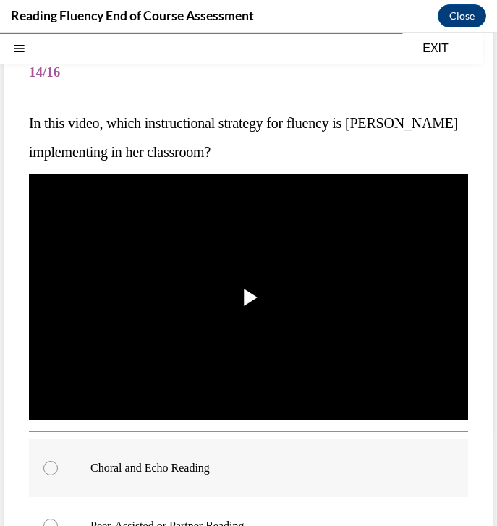
scroll to position [98, 0]
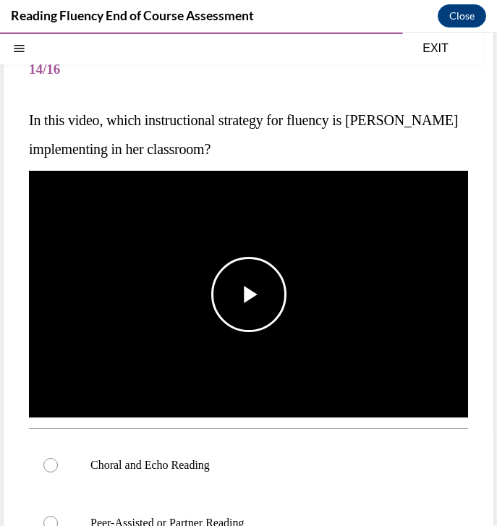
click at [253, 362] on img "Video player" at bounding box center [248, 294] width 439 height 247
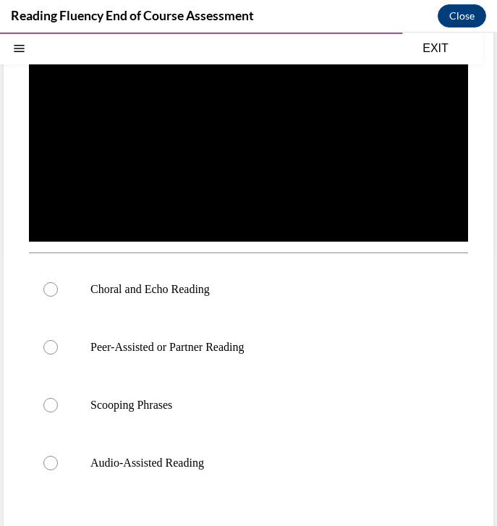
scroll to position [255, 0]
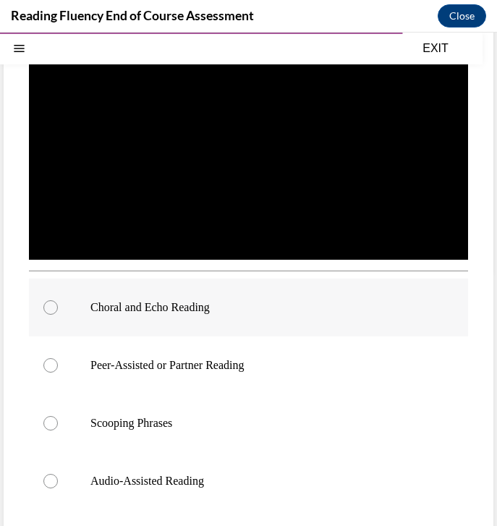
click at [238, 317] on label "Choral and Echo Reading" at bounding box center [248, 308] width 439 height 58
click at [58, 315] on input "Choral and Echo Reading" at bounding box center [50, 307] width 14 height 14
radio input "true"
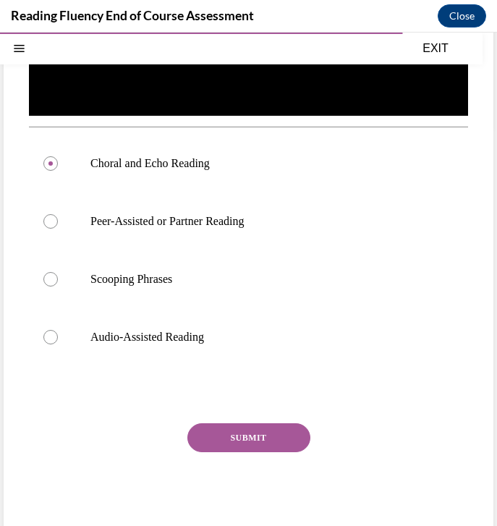
click at [250, 441] on button "SUBMIT" at bounding box center [248, 437] width 123 height 29
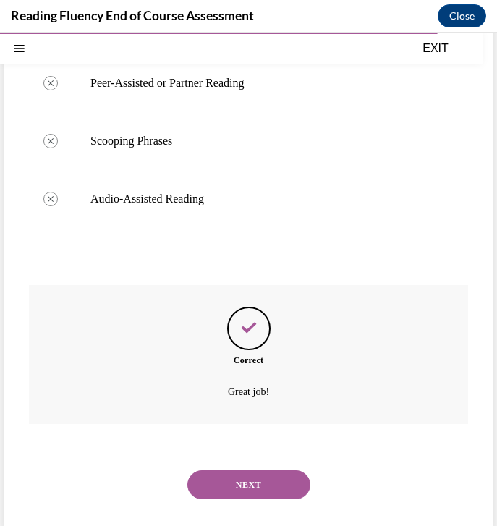
scroll to position [547, 0]
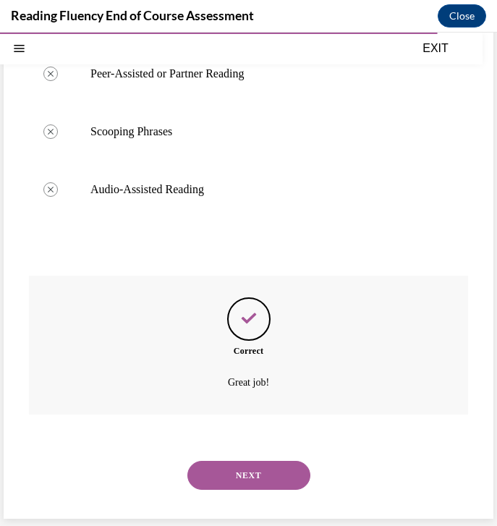
click at [279, 475] on button "NEXT" at bounding box center [248, 475] width 123 height 29
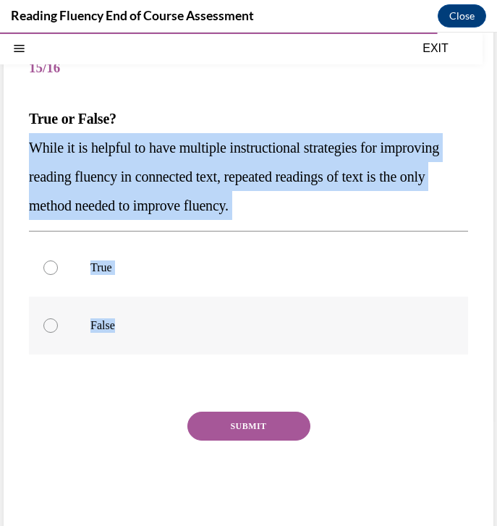
drag, startPoint x: 28, startPoint y: 145, endPoint x: 115, endPoint y: 313, distance: 188.3
click at [126, 323] on div "Question 15/16 True or False? While it is helpful to have multiple instructiona…" at bounding box center [248, 286] width 439 height 490
click at [63, 330] on label "False" at bounding box center [248, 326] width 439 height 58
click at [58, 330] on input "False" at bounding box center [50, 325] width 14 height 14
radio input "true"
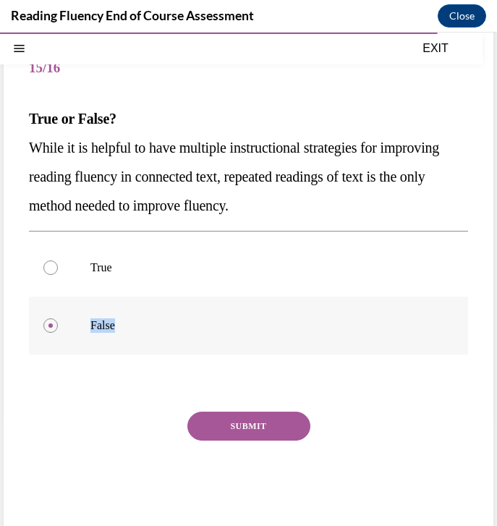
click at [63, 330] on label "False" at bounding box center [248, 326] width 439 height 58
click at [58, 330] on input "False" at bounding box center [50, 325] width 14 height 14
click at [227, 414] on button "SUBMIT" at bounding box center [248, 426] width 123 height 29
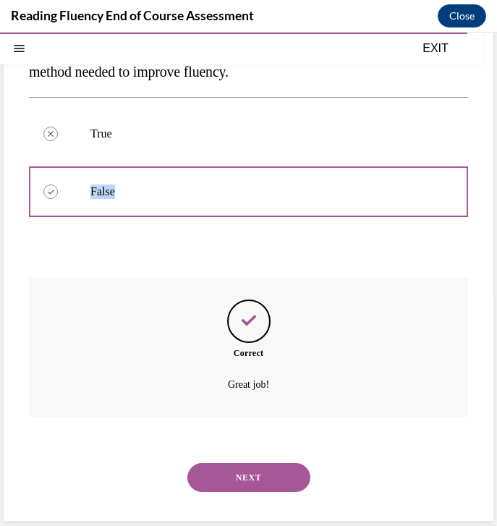
scroll to position [235, 0]
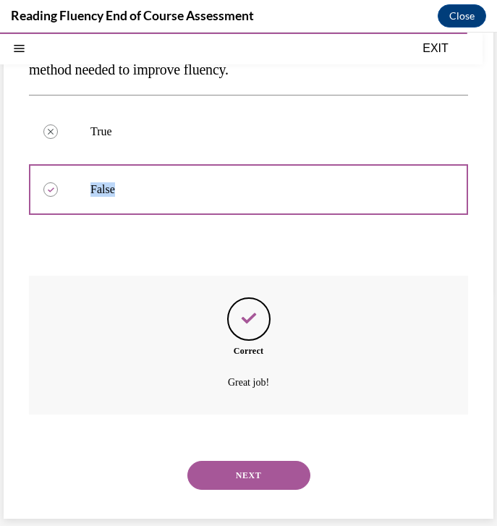
click at [229, 470] on button "NEXT" at bounding box center [248, 475] width 123 height 29
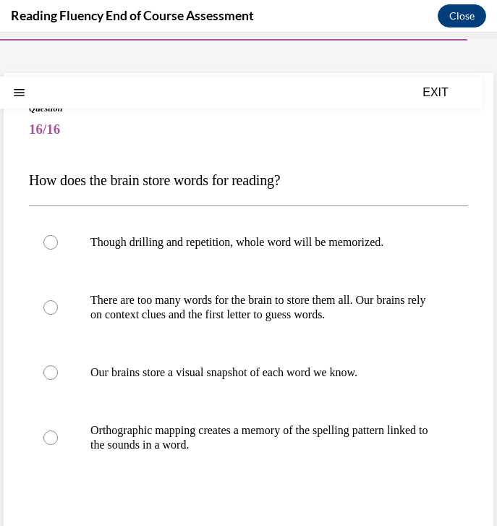
scroll to position [38, 0]
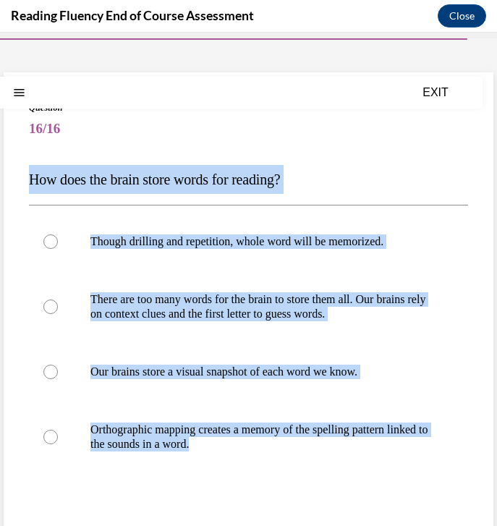
drag, startPoint x: 22, startPoint y: 172, endPoint x: 293, endPoint y: 500, distance: 425.0
click at [293, 500] on div "Question 16/16 How does the brain store words for reading? Though drilling and …" at bounding box center [249, 364] width 490 height 584
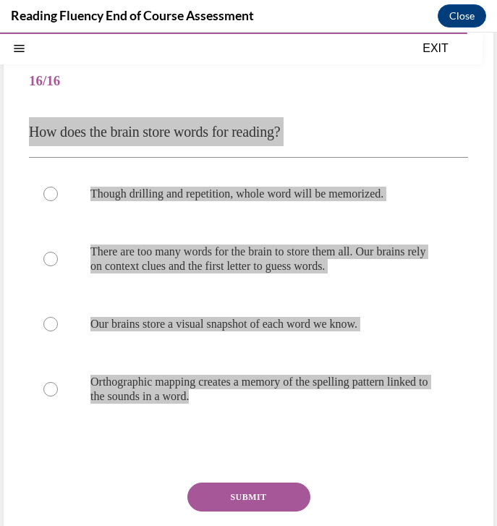
scroll to position [94, 0]
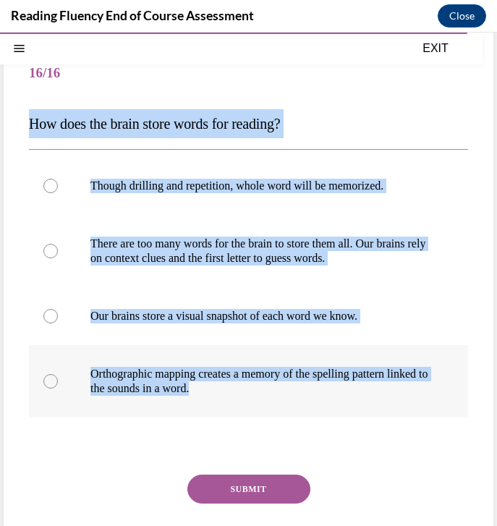
click at [207, 378] on p "Orthographic mapping creates a memory of the spelling pattern linked to the sou…" at bounding box center [260, 381] width 341 height 29
click at [58, 378] on input "Orthographic mapping creates a memory of the spelling pattern linked to the sou…" at bounding box center [50, 381] width 14 height 14
radio input "true"
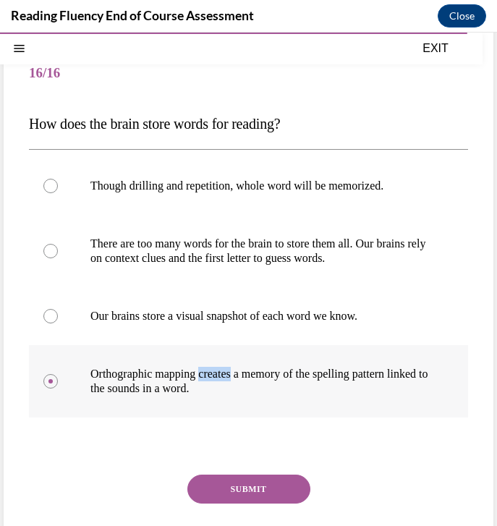
click at [207, 378] on p "Orthographic mapping creates a memory of the spelling pattern linked to the sou…" at bounding box center [260, 381] width 341 height 29
click at [58, 378] on input "Orthographic mapping creates a memory of the spelling pattern linked to the sou…" at bounding box center [50, 381] width 14 height 14
click at [225, 491] on button "SUBMIT" at bounding box center [248, 489] width 123 height 29
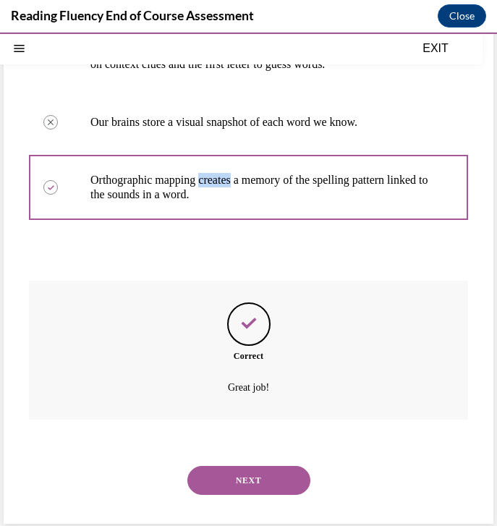
scroll to position [293, 0]
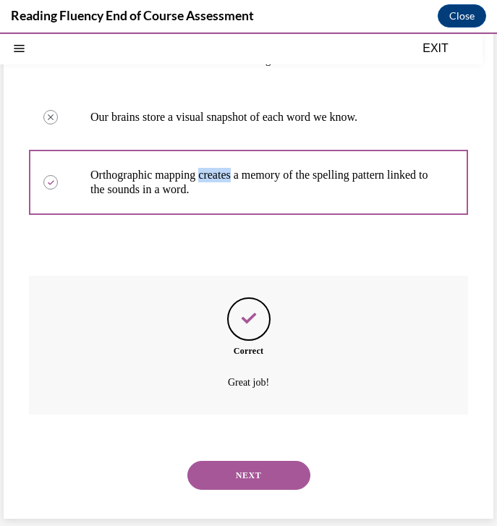
click at [233, 471] on button "NEXT" at bounding box center [248, 475] width 123 height 29
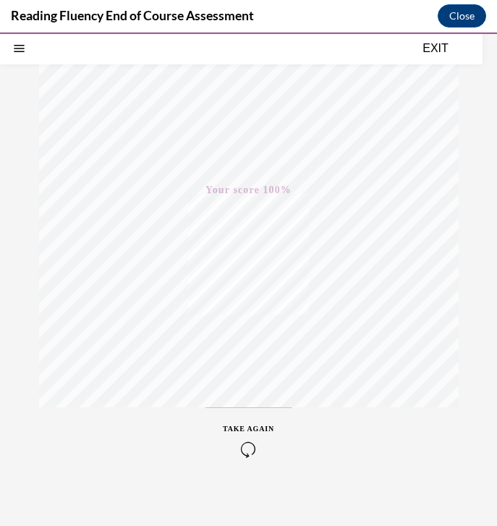
scroll to position [190, 0]
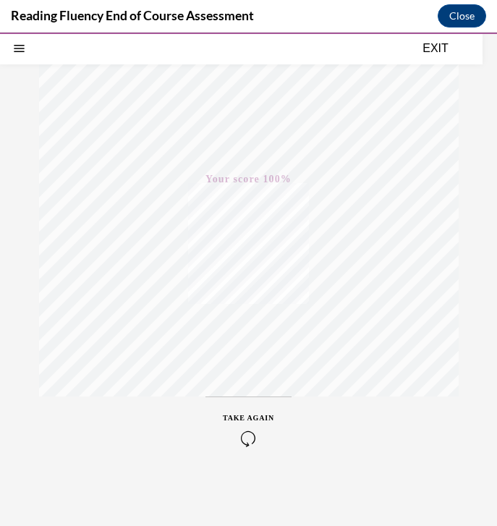
click at [421, 57] on div "EXIT" at bounding box center [241, 49] width 483 height 32
click at [449, 51] on button "EXIT" at bounding box center [435, 48] width 87 height 17
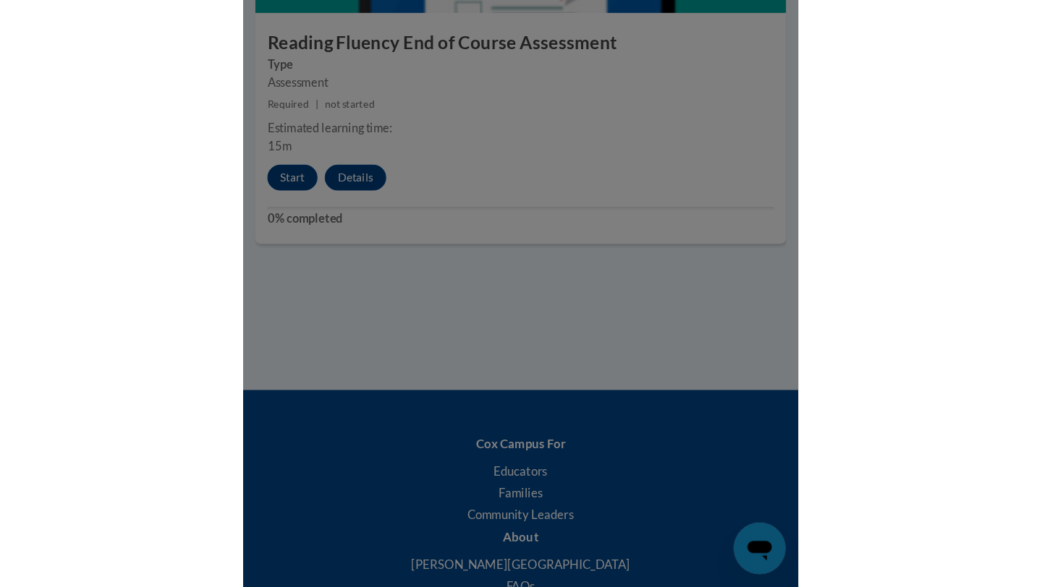
scroll to position [1246, 0]
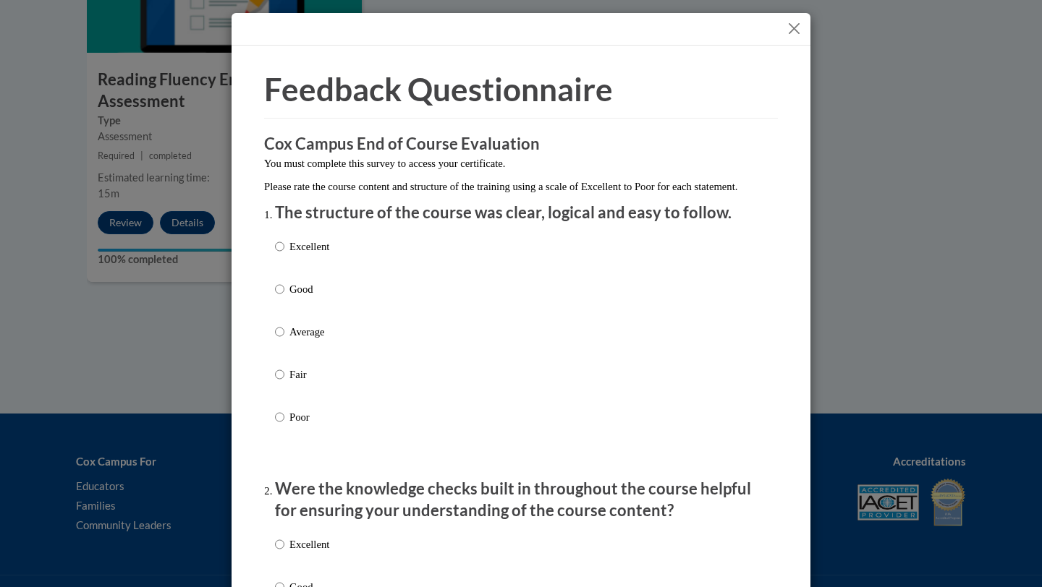
click at [320, 255] on p "Excellent" at bounding box center [309, 247] width 40 height 16
click at [284, 255] on input "Excellent" at bounding box center [279, 247] width 9 height 16
radio input "true"
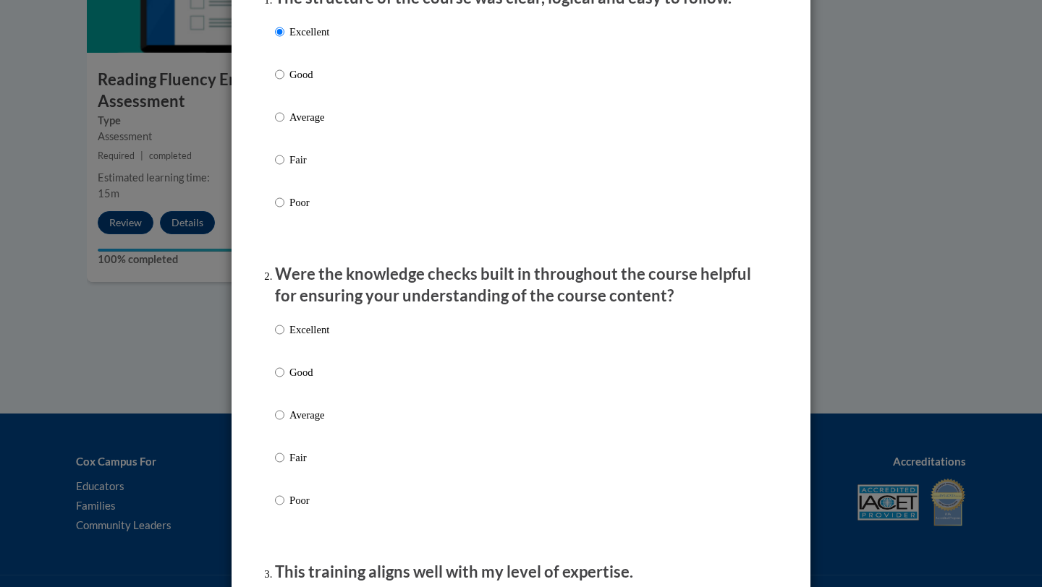
click at [302, 338] on p "Excellent" at bounding box center [309, 330] width 40 height 16
click at [284, 338] on input "Excellent" at bounding box center [279, 330] width 9 height 16
radio input "true"
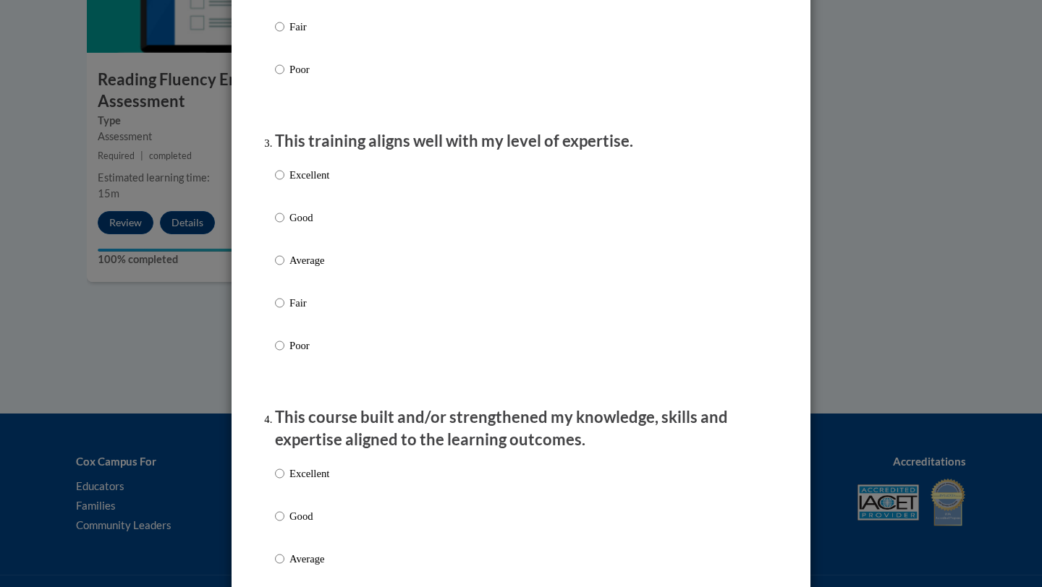
scroll to position [720, 0]
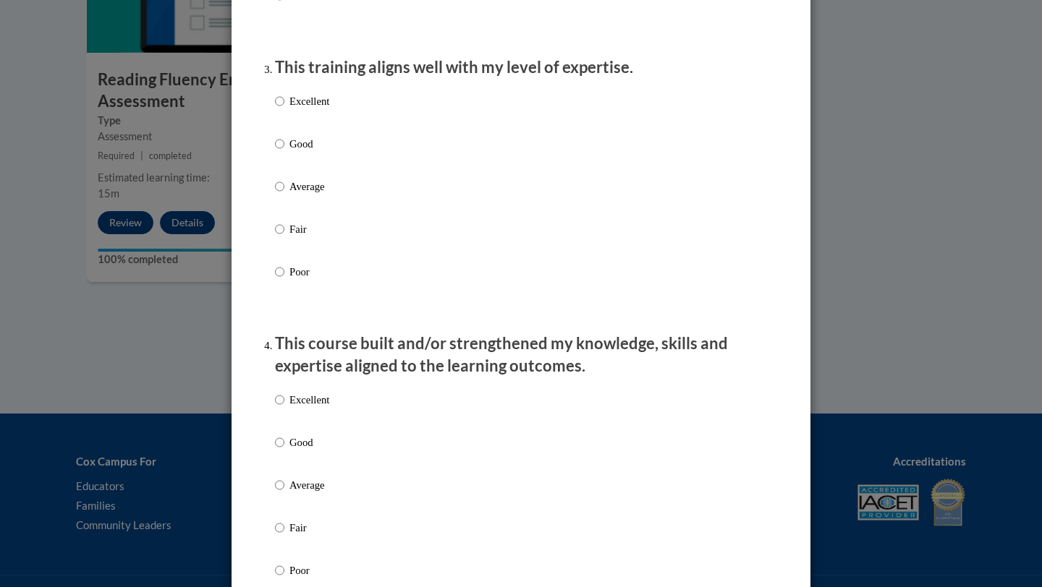
click at [312, 109] on p "Excellent" at bounding box center [309, 101] width 40 height 16
click at [284, 109] on input "Excellent" at bounding box center [279, 101] width 9 height 16
radio input "true"
click at [310, 408] on p "Excellent" at bounding box center [309, 400] width 40 height 16
click at [284, 408] on input "Excellent" at bounding box center [279, 400] width 9 height 16
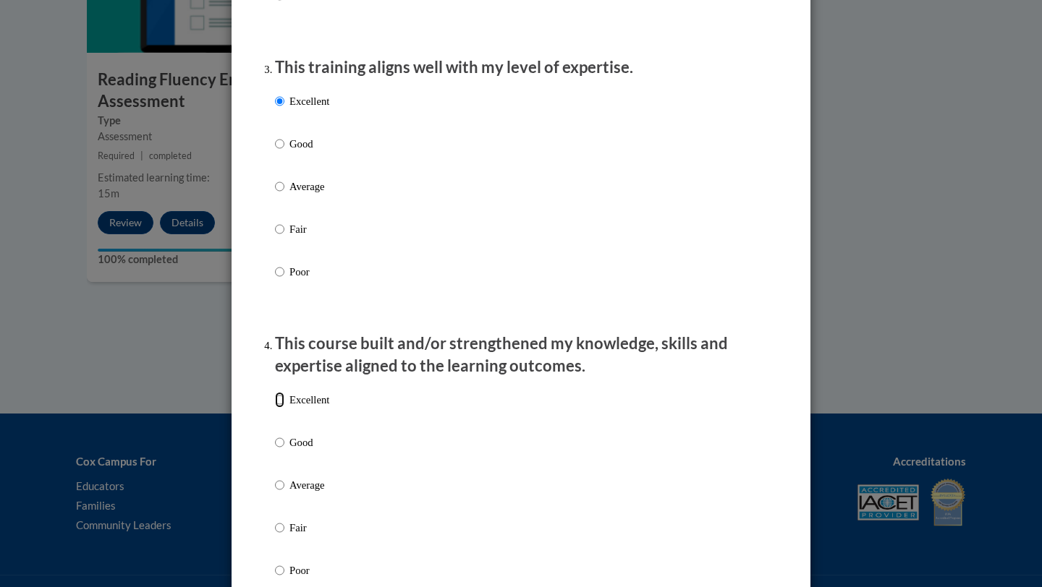
radio input "true"
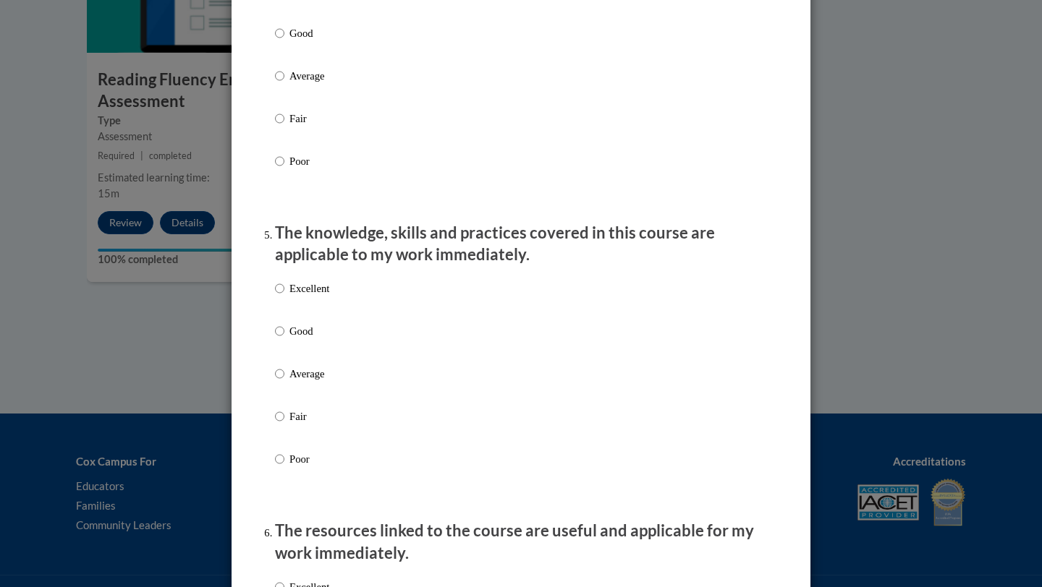
scroll to position [1212, 0]
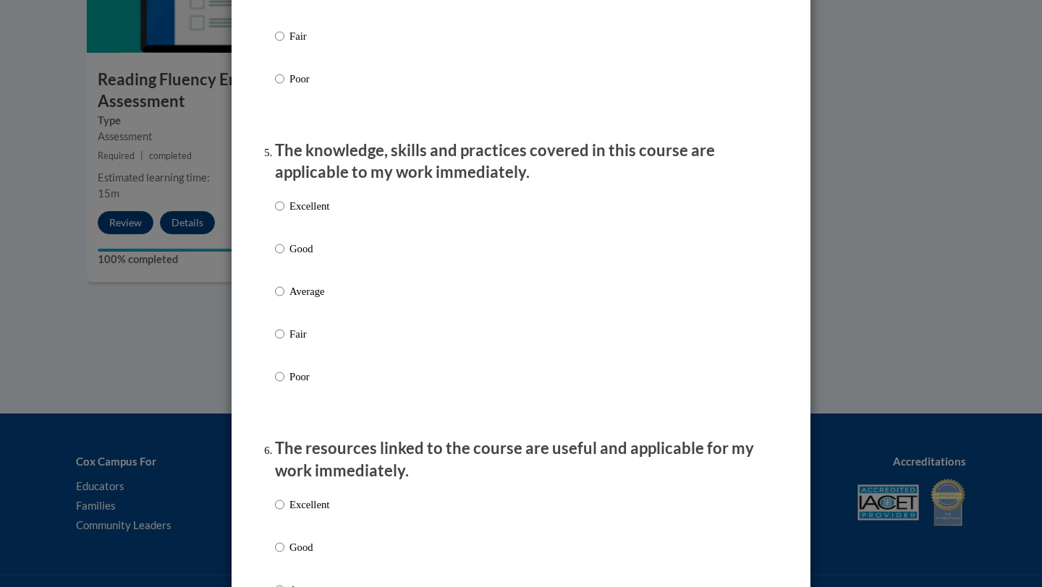
click at [303, 214] on p "Excellent" at bounding box center [309, 206] width 40 height 16
click at [284, 214] on input "Excellent" at bounding box center [279, 206] width 9 height 16
radio input "true"
click at [309, 528] on label "Excellent" at bounding box center [302, 516] width 54 height 39
click at [284, 513] on input "Excellent" at bounding box center [279, 505] width 9 height 16
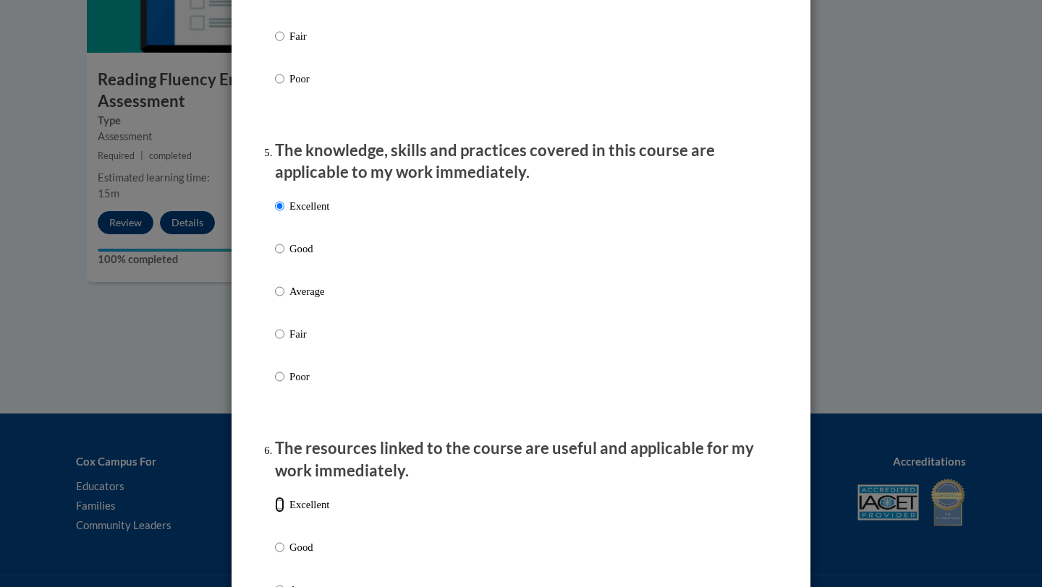
radio input "true"
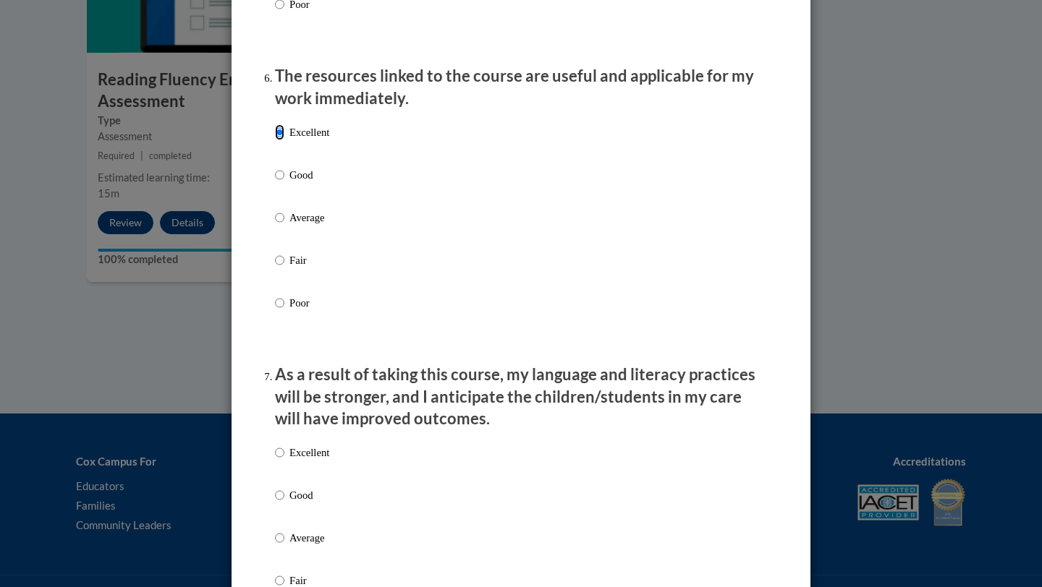
scroll to position [1684, 0]
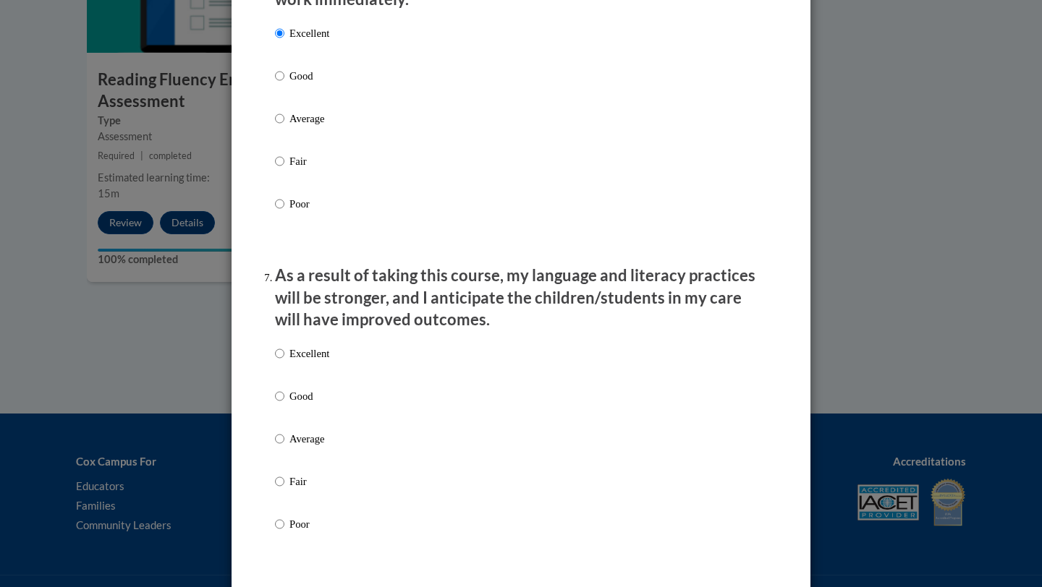
click at [302, 362] on p "Excellent" at bounding box center [309, 354] width 40 height 16
click at [284, 362] on input "Excellent" at bounding box center [279, 354] width 9 height 16
radio input "true"
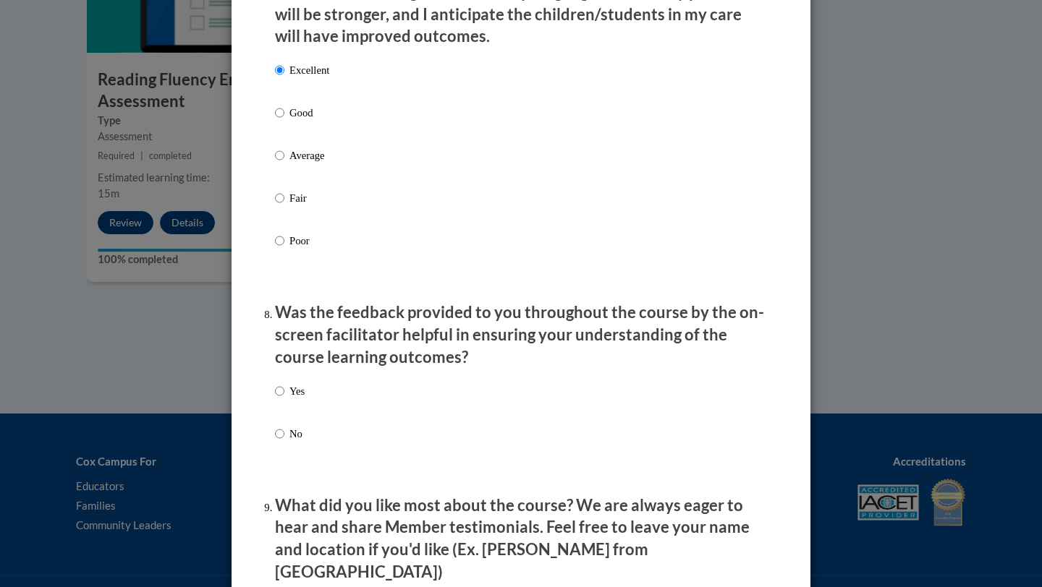
click at [303, 399] on p "Yes" at bounding box center [296, 391] width 15 height 16
click at [284, 399] on input "Yes" at bounding box center [279, 391] width 9 height 16
radio input "true"
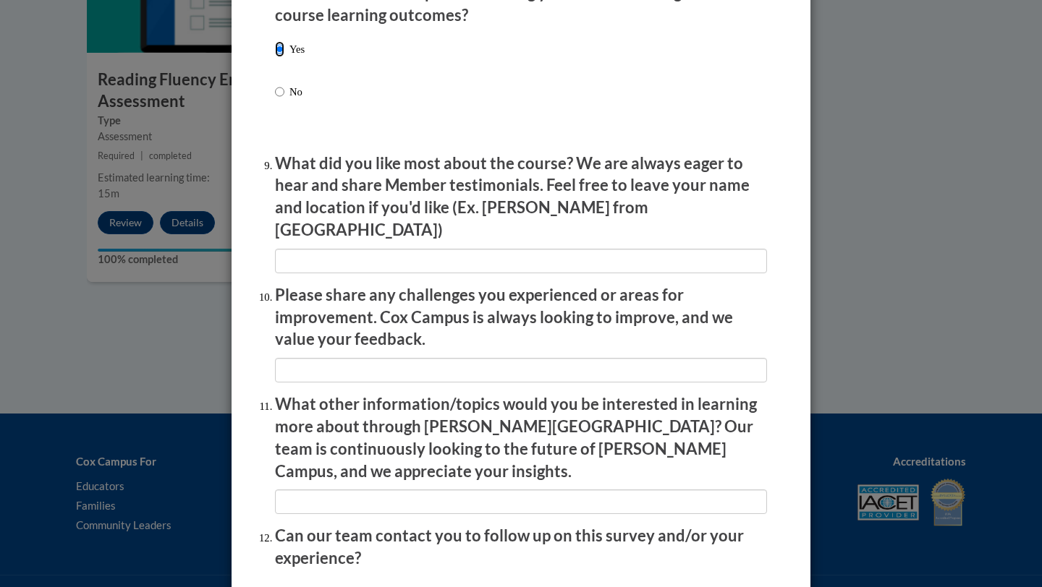
scroll to position [2422, 0]
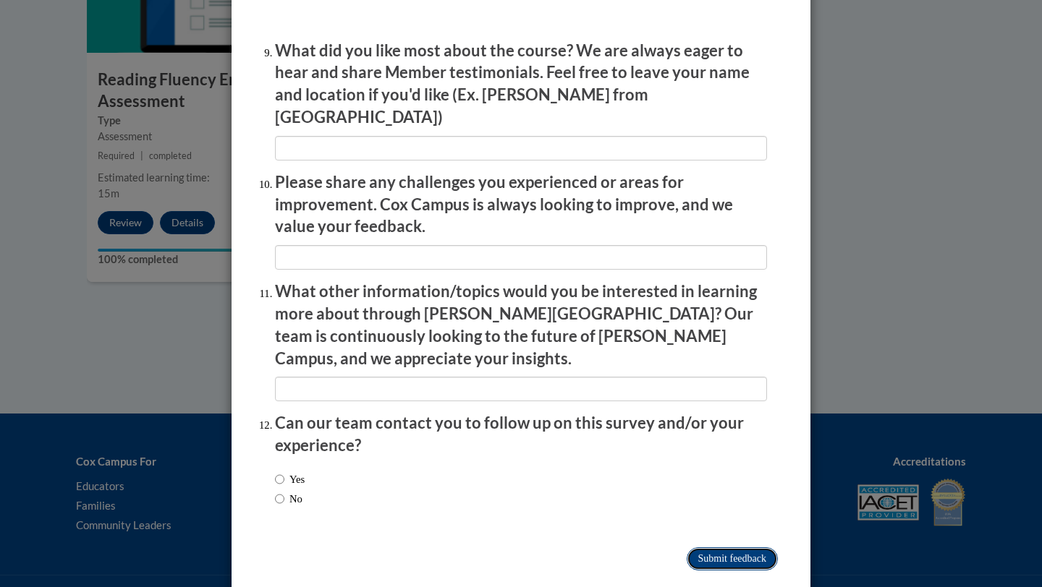
click at [701, 548] on input "Submit feedback" at bounding box center [732, 559] width 91 height 23
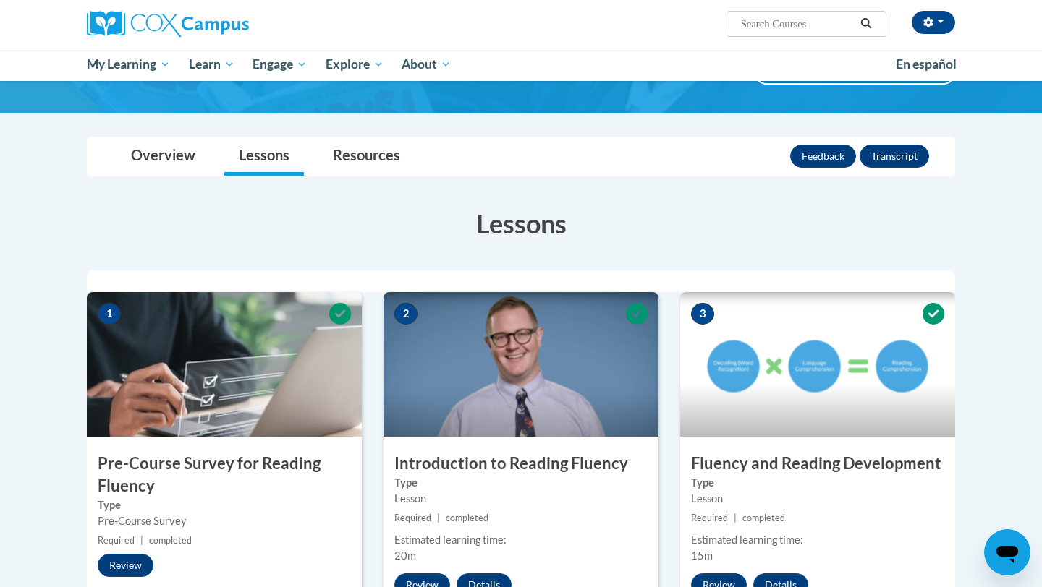
scroll to position [0, 0]
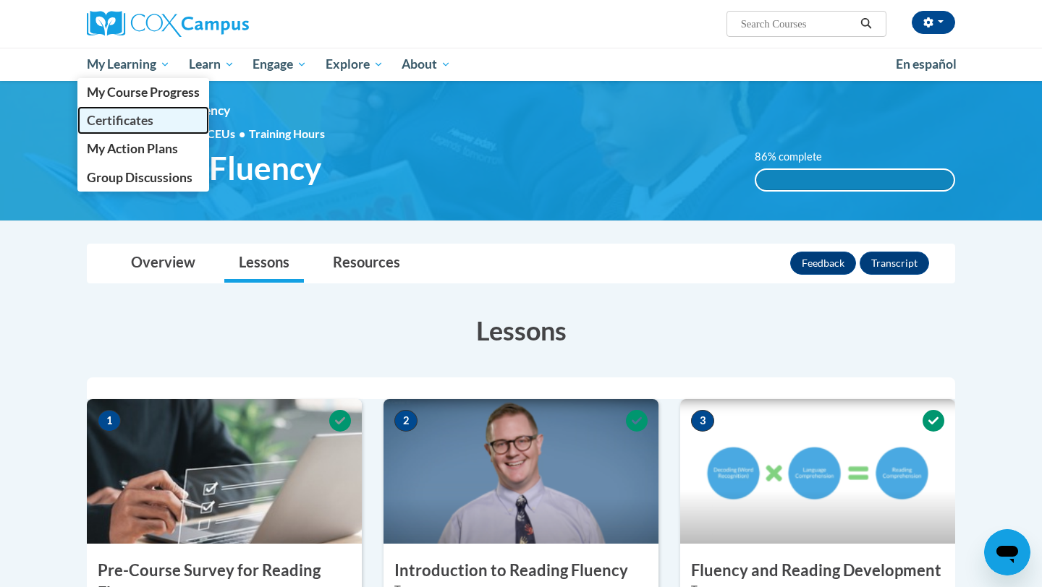
click at [129, 119] on span "Certificates" at bounding box center [120, 120] width 67 height 15
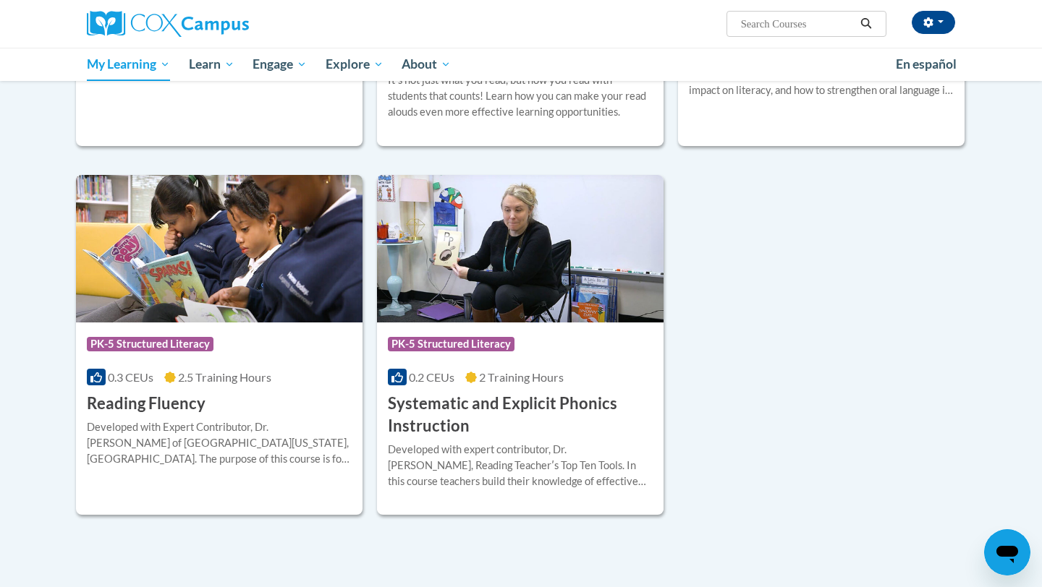
scroll to position [578, 0]
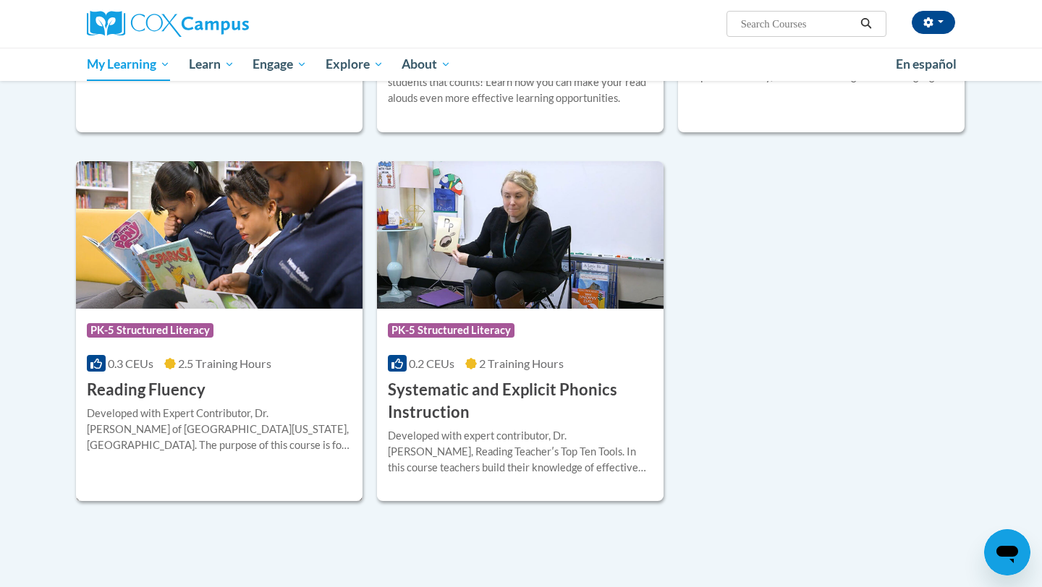
click at [236, 373] on div "Course Category: PK-5 Structured Literacy 0.3 CEUs 2.5 Training Hours COURSE Re…" at bounding box center [219, 355] width 287 height 93
